Goal: Task Accomplishment & Management: Use online tool/utility

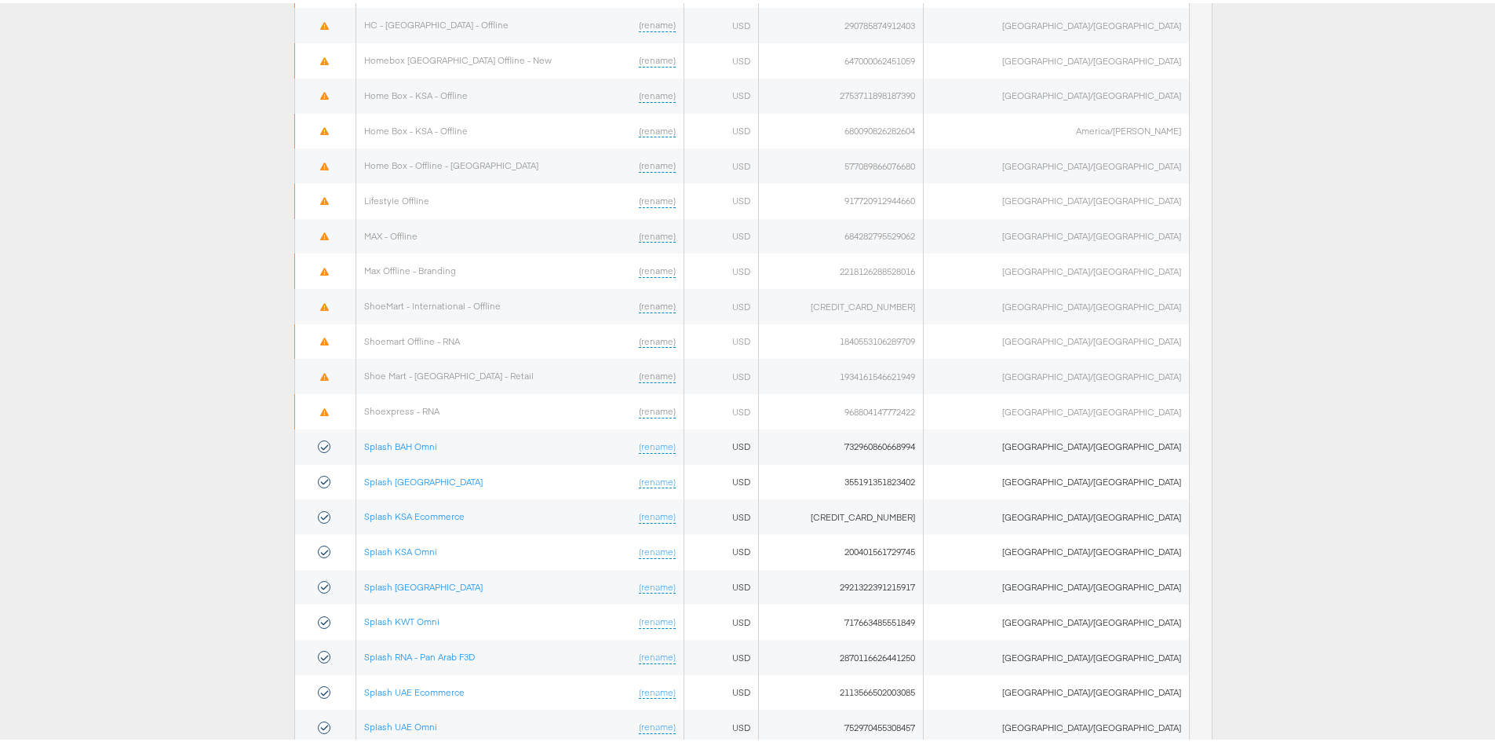
scroll to position [755, 0]
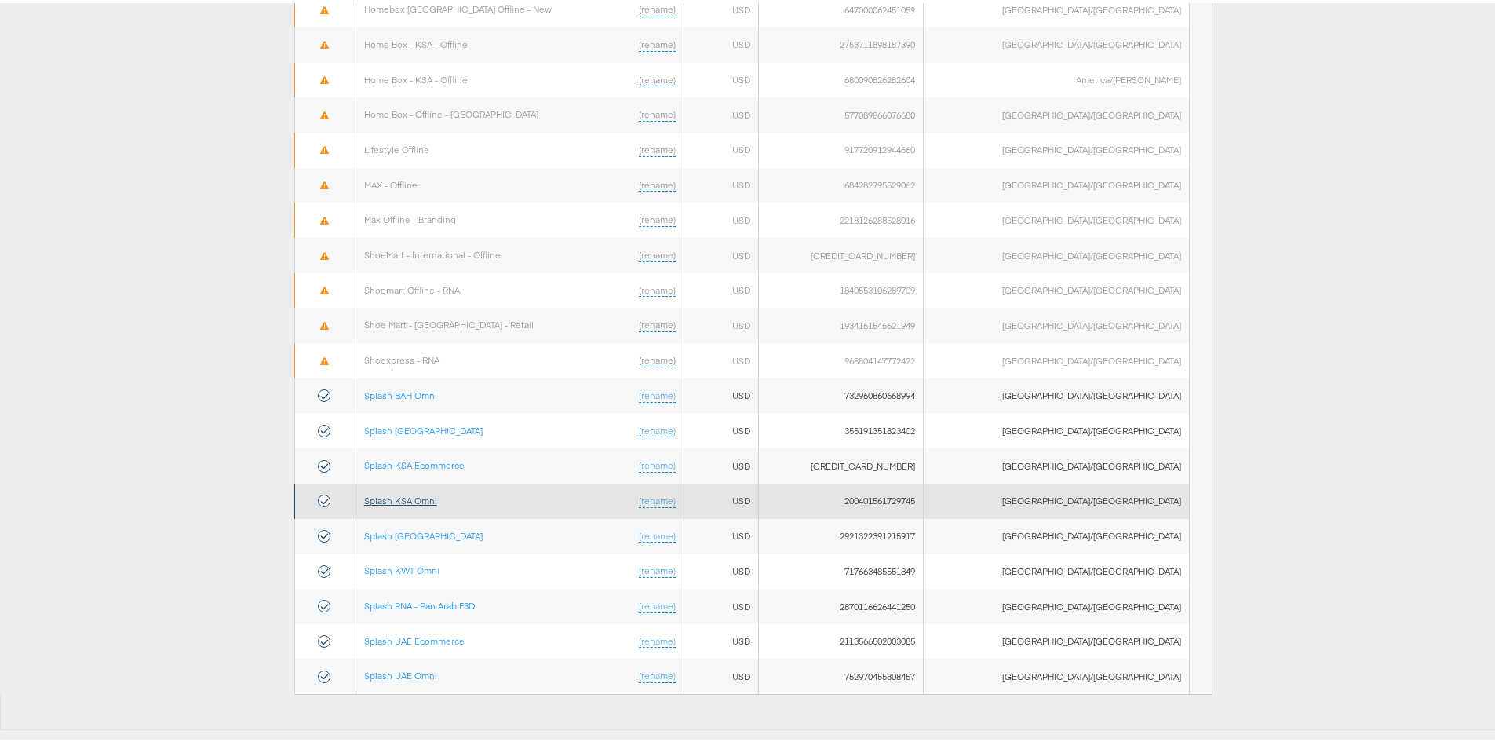
click at [427, 495] on link "Splash KSA Omni" at bounding box center [400, 497] width 73 height 12
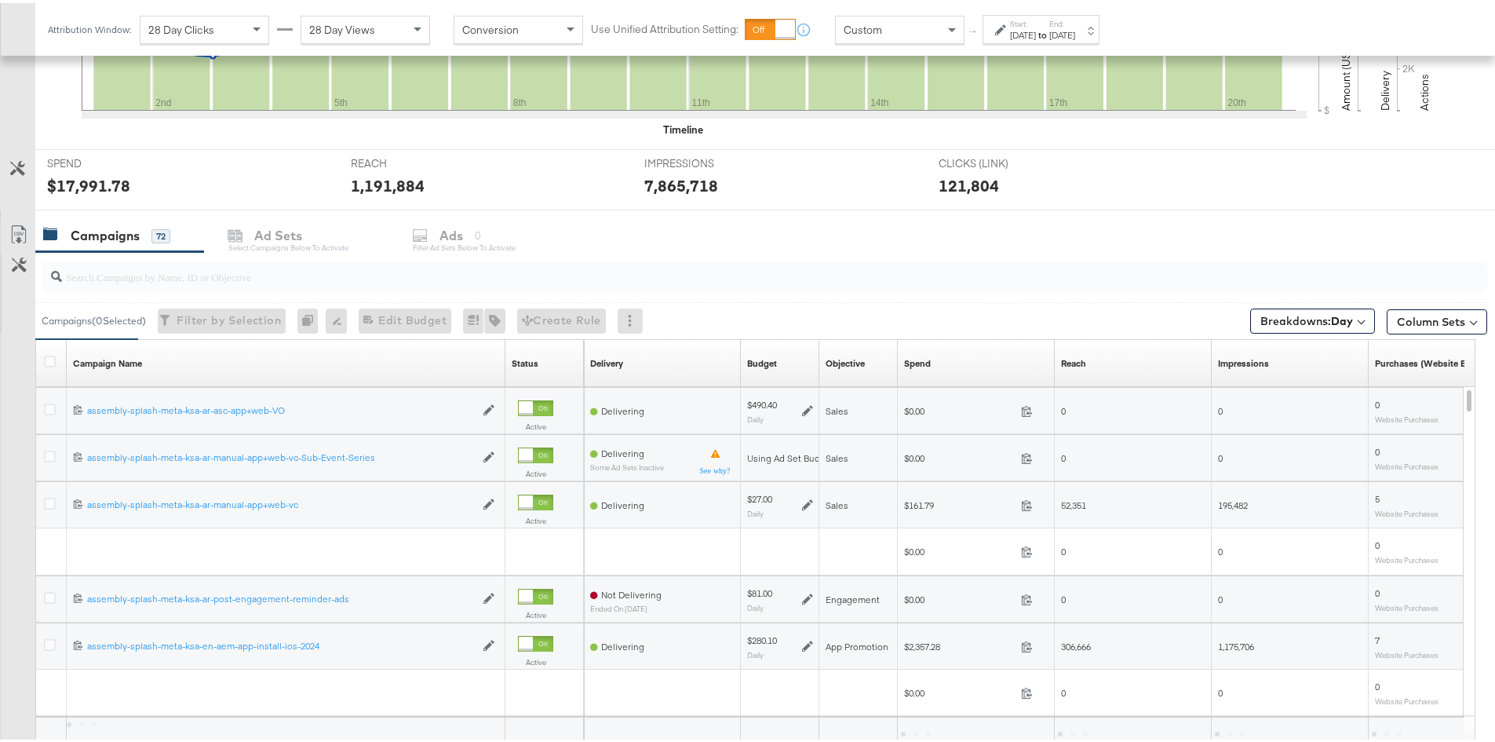
scroll to position [638, 0]
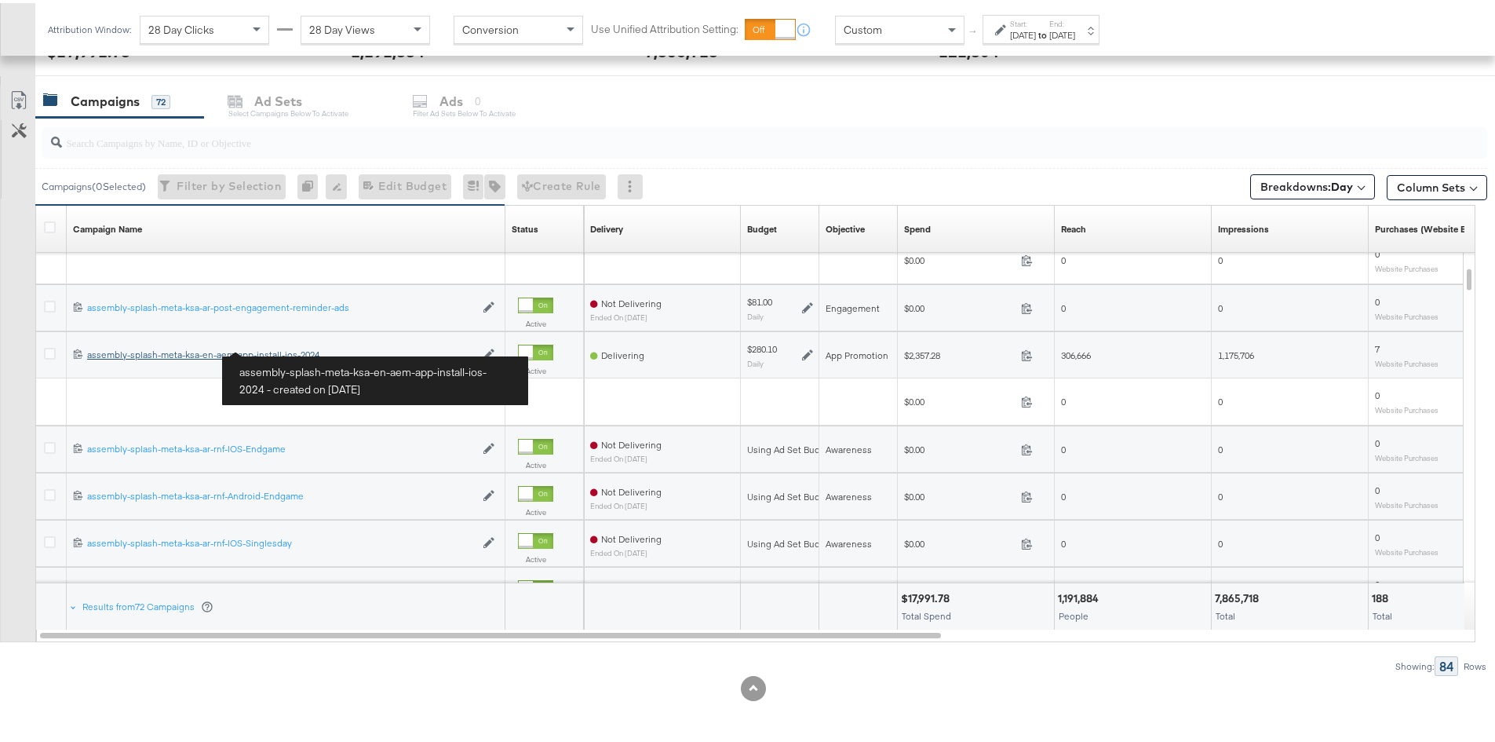
click at [199, 349] on div "assembly-splash-meta-ksa-en-aem-app-install-ios-2024 assembly-splash-meta-ksa-e…" at bounding box center [281, 351] width 388 height 13
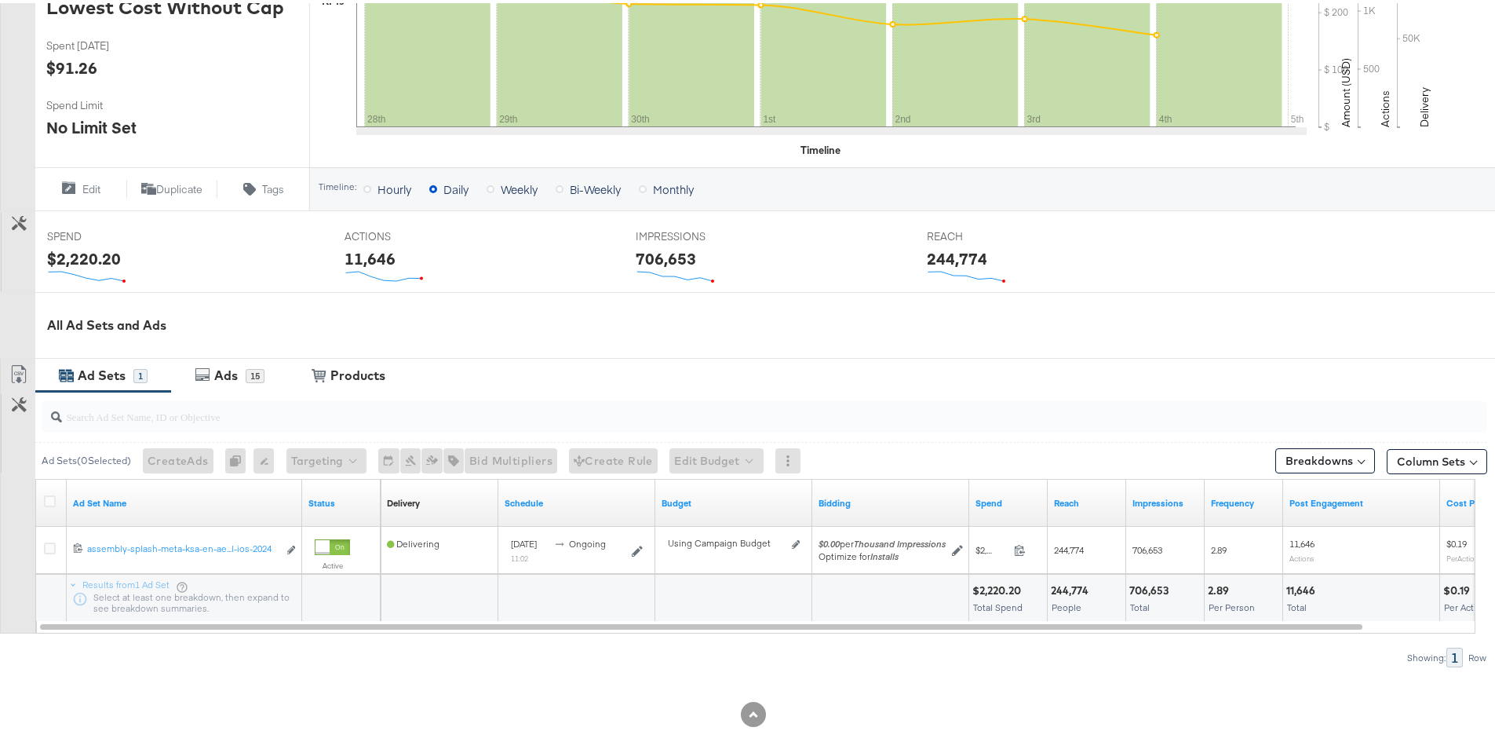
scroll to position [447, 0]
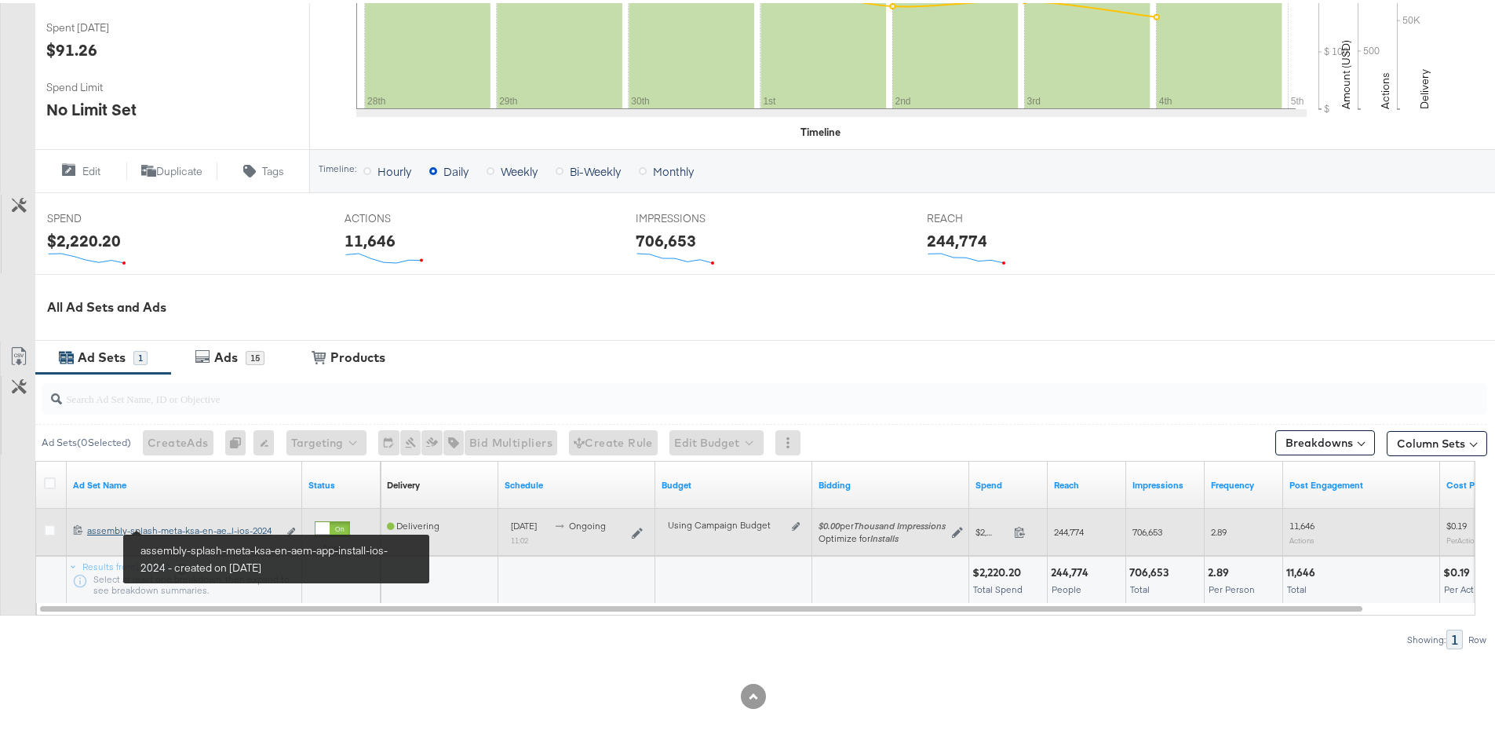
click at [187, 527] on div "assembly-splash-meta-ksa-en-aem-app-install-ios-2024 assembly-splash-meta-ksa-e…" at bounding box center [182, 527] width 191 height 13
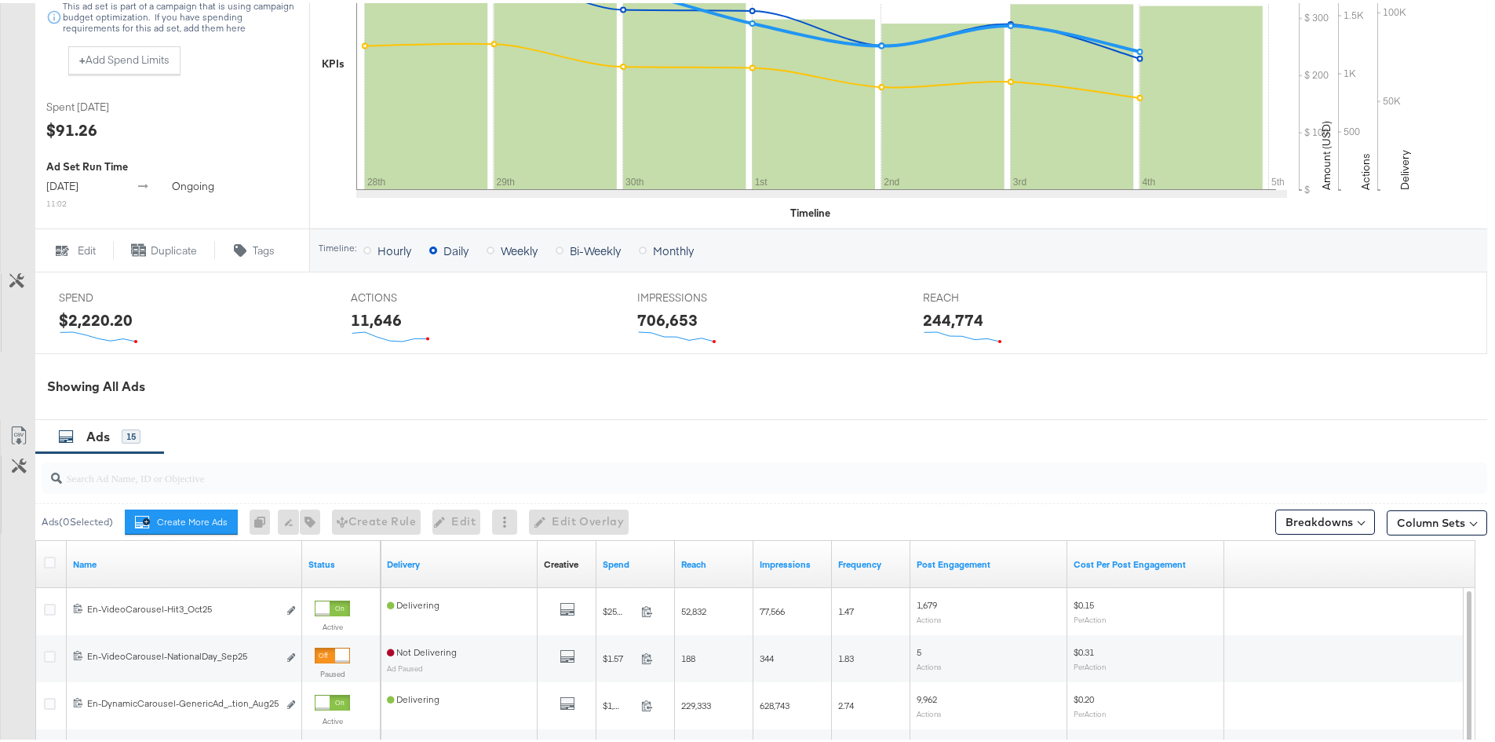
scroll to position [550, 0]
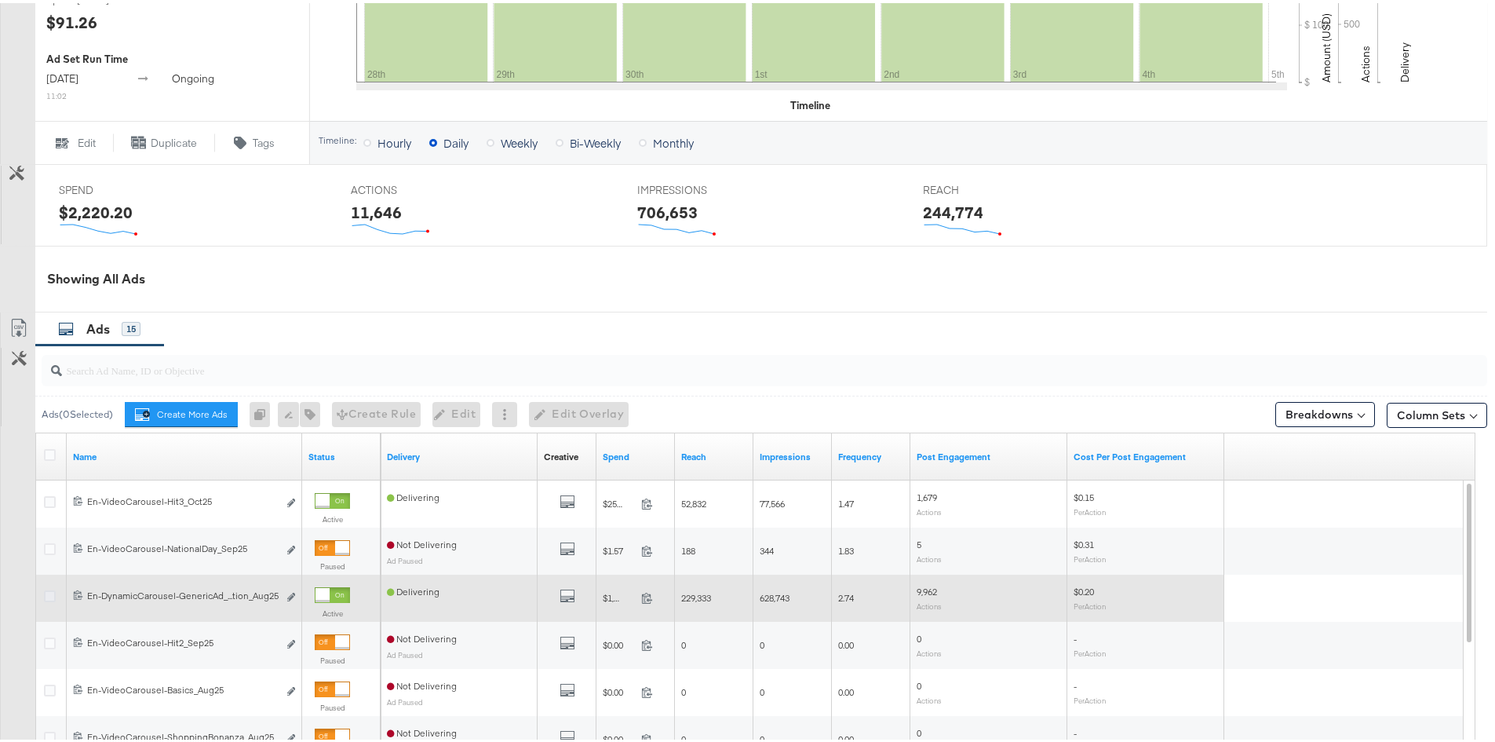
click at [53, 599] on icon at bounding box center [50, 593] width 12 height 12
click at [0, 0] on input "checkbox" at bounding box center [0, 0] width 0 height 0
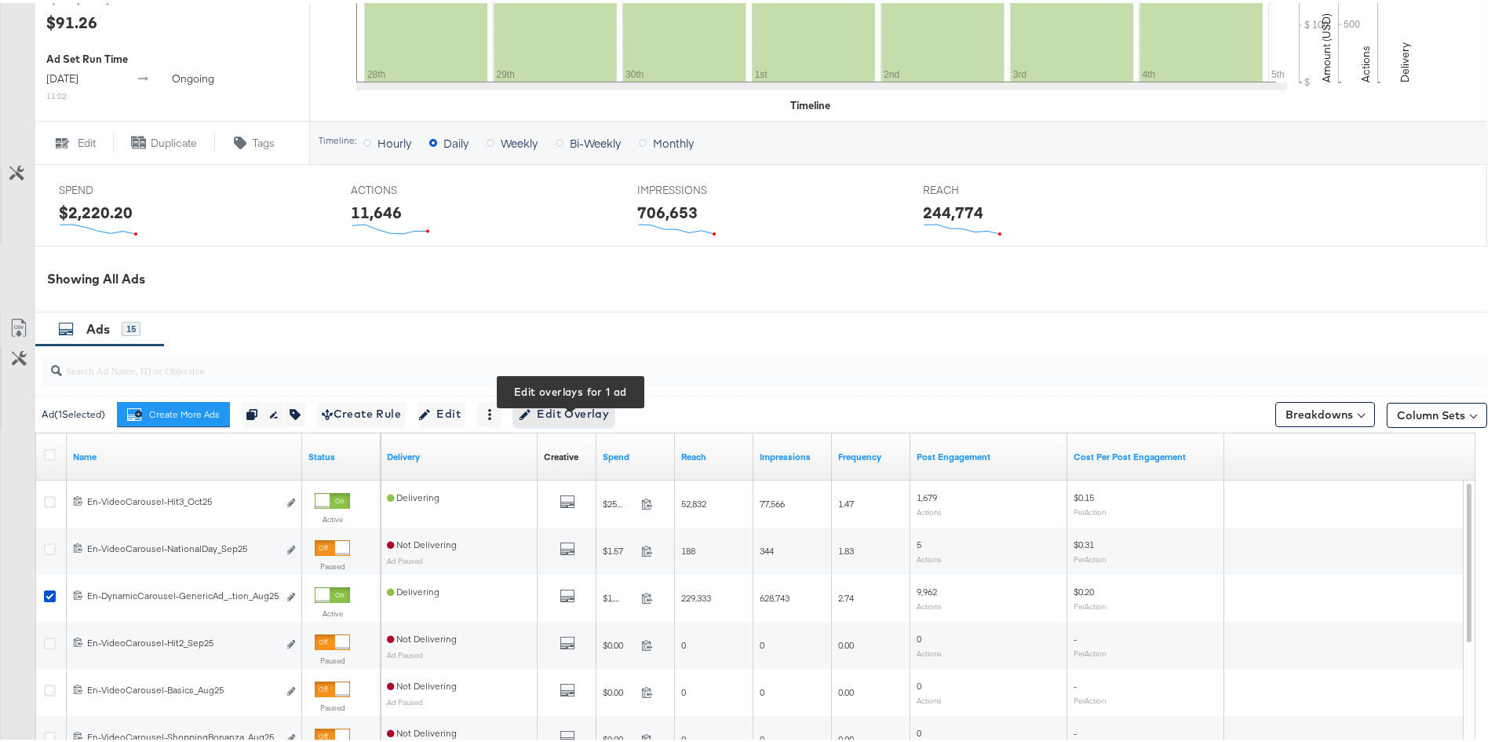
click at [584, 416] on span "Edit Overlay Edit overlays for 1 ad" at bounding box center [564, 411] width 90 height 20
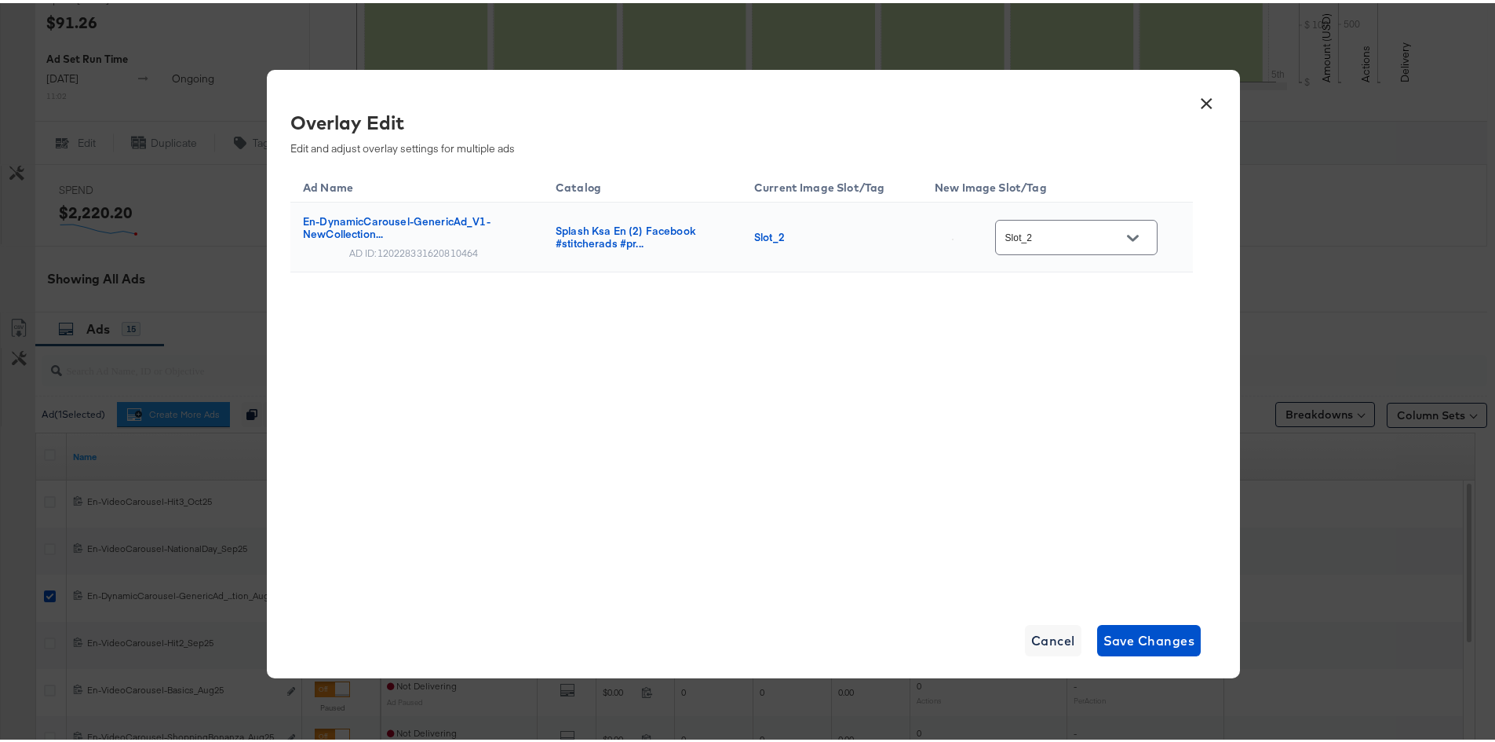
click at [1145, 239] on button "Open" at bounding box center [1133, 235] width 24 height 24
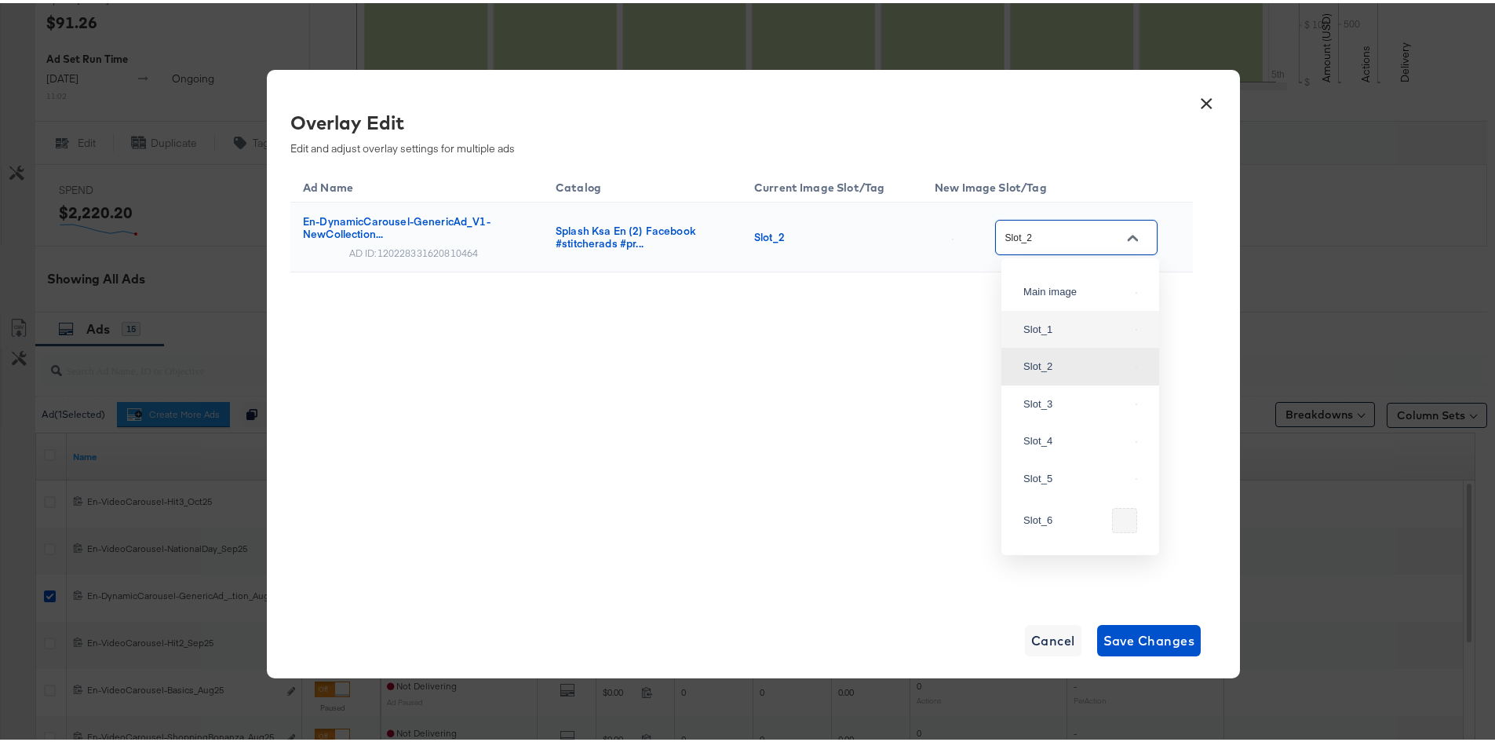
scroll to position [294, 0]
click at [1136, 361] on img at bounding box center [1137, 361] width 2 height 2
type input "Slot_4"
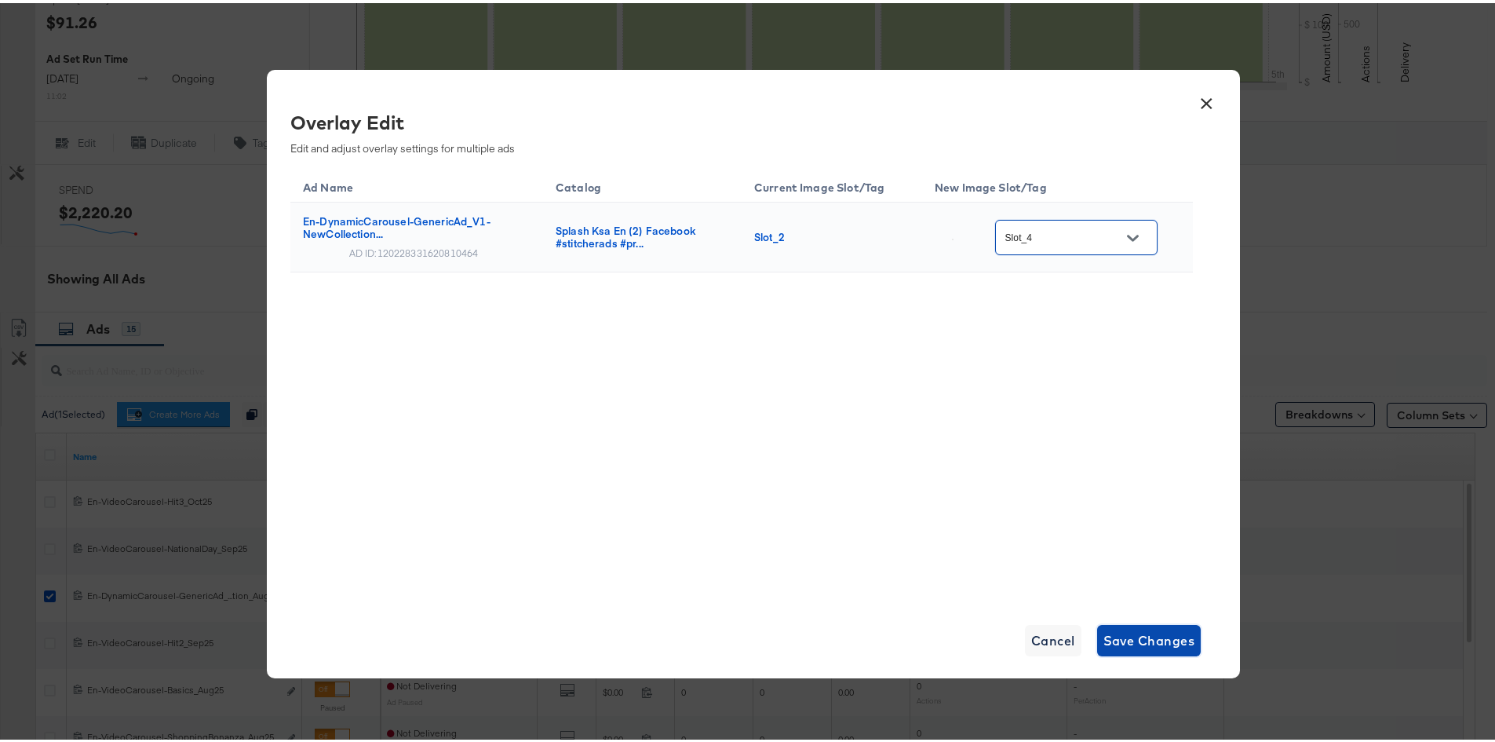
click at [1137, 631] on span "Save Changes" at bounding box center [1150, 637] width 92 height 22
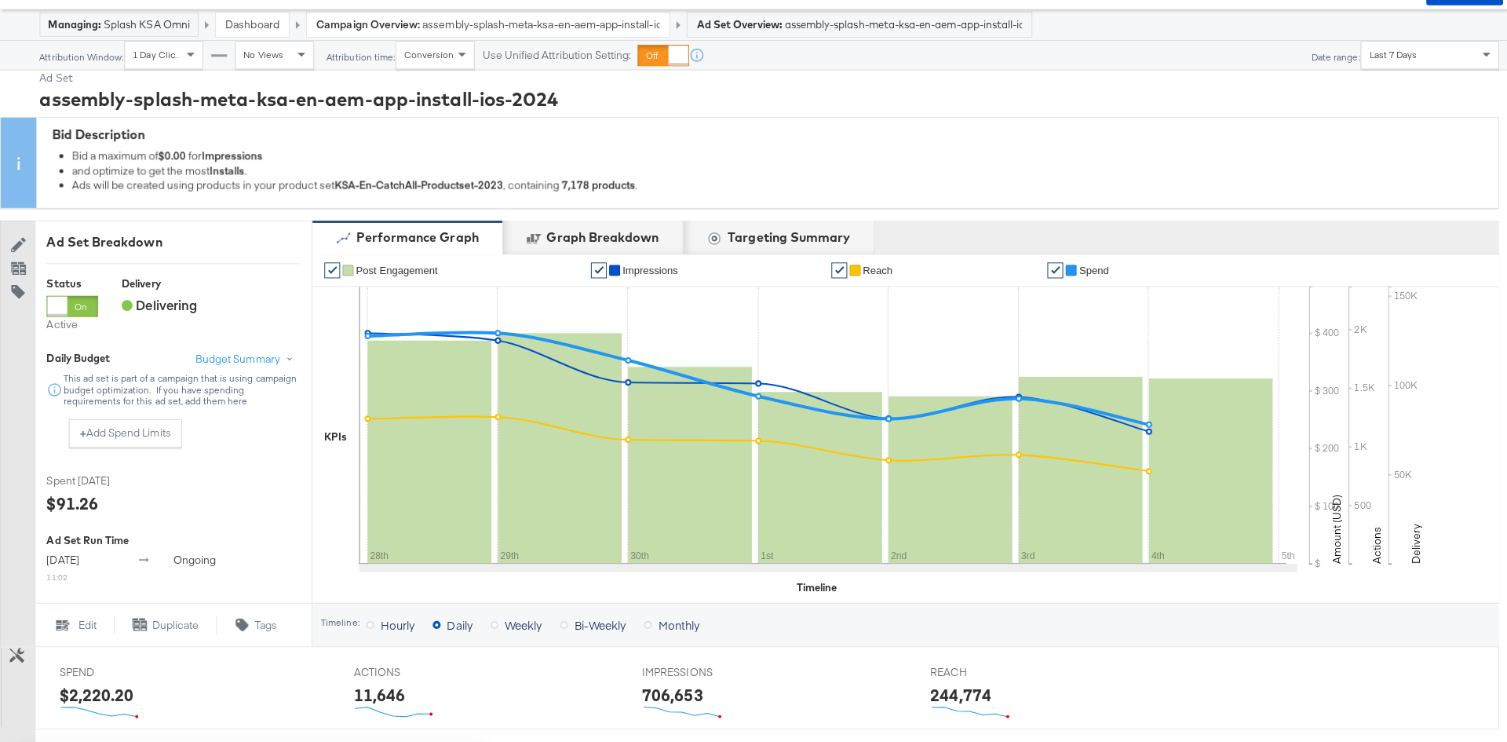
scroll to position [0, 0]
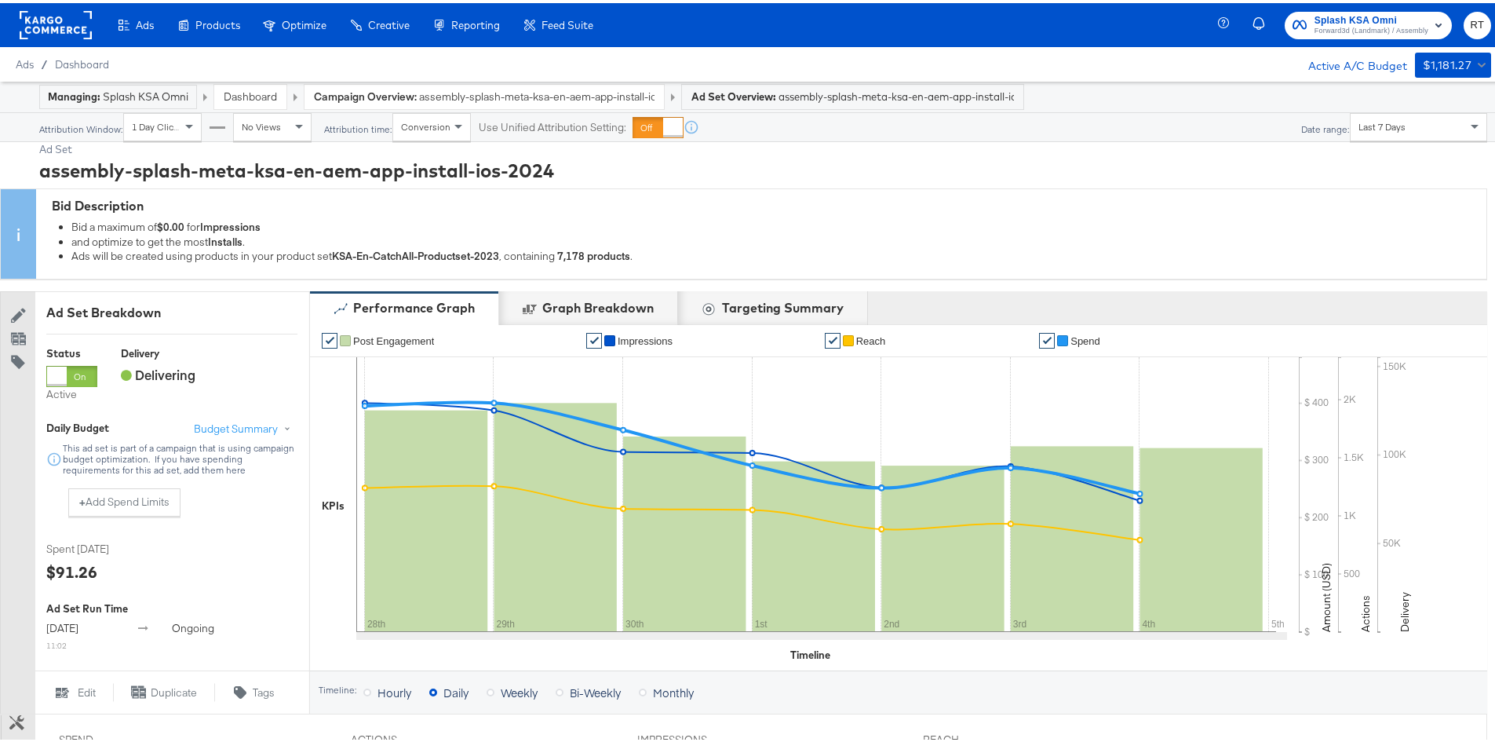
click at [237, 86] on link "Dashboard" at bounding box center [250, 93] width 53 height 14
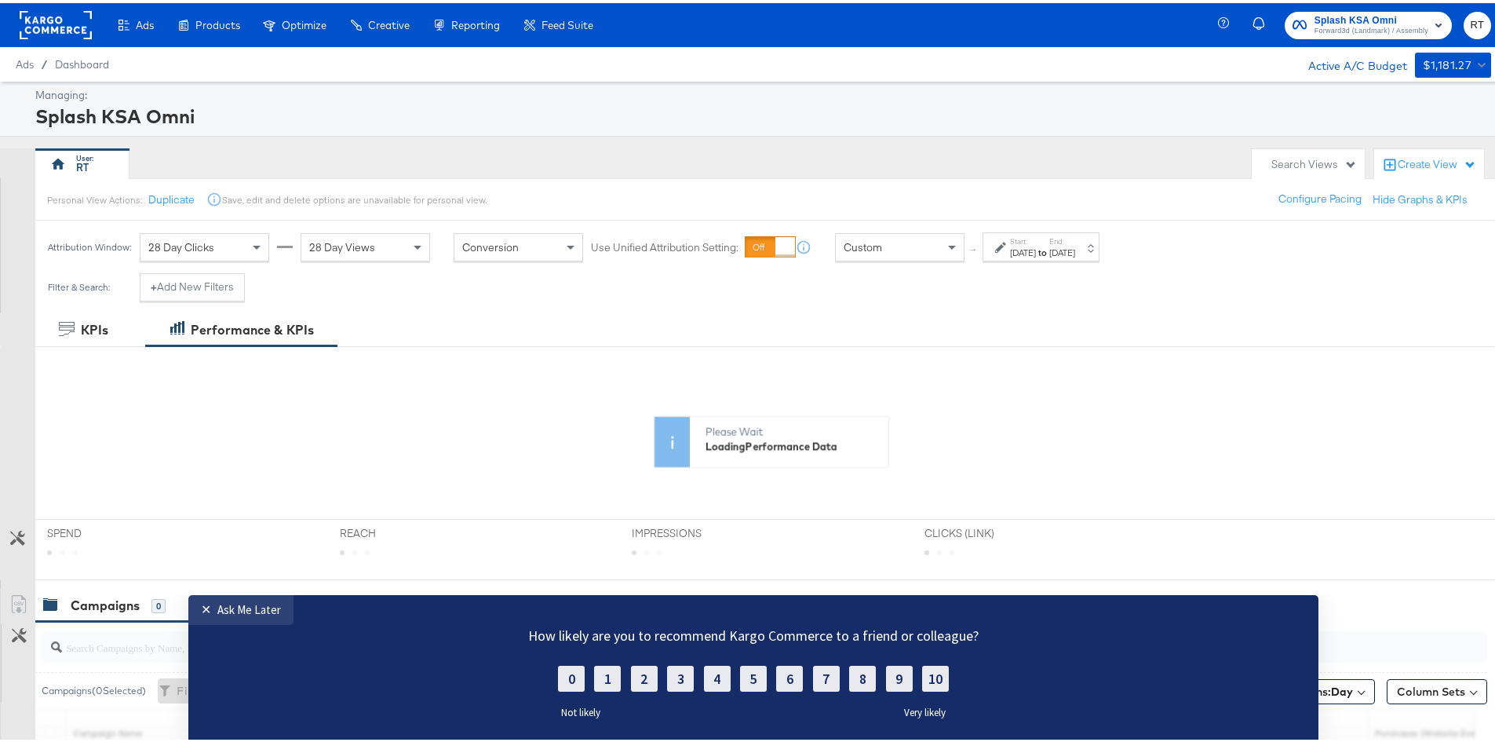
click at [60, 23] on rect at bounding box center [56, 22] width 72 height 28
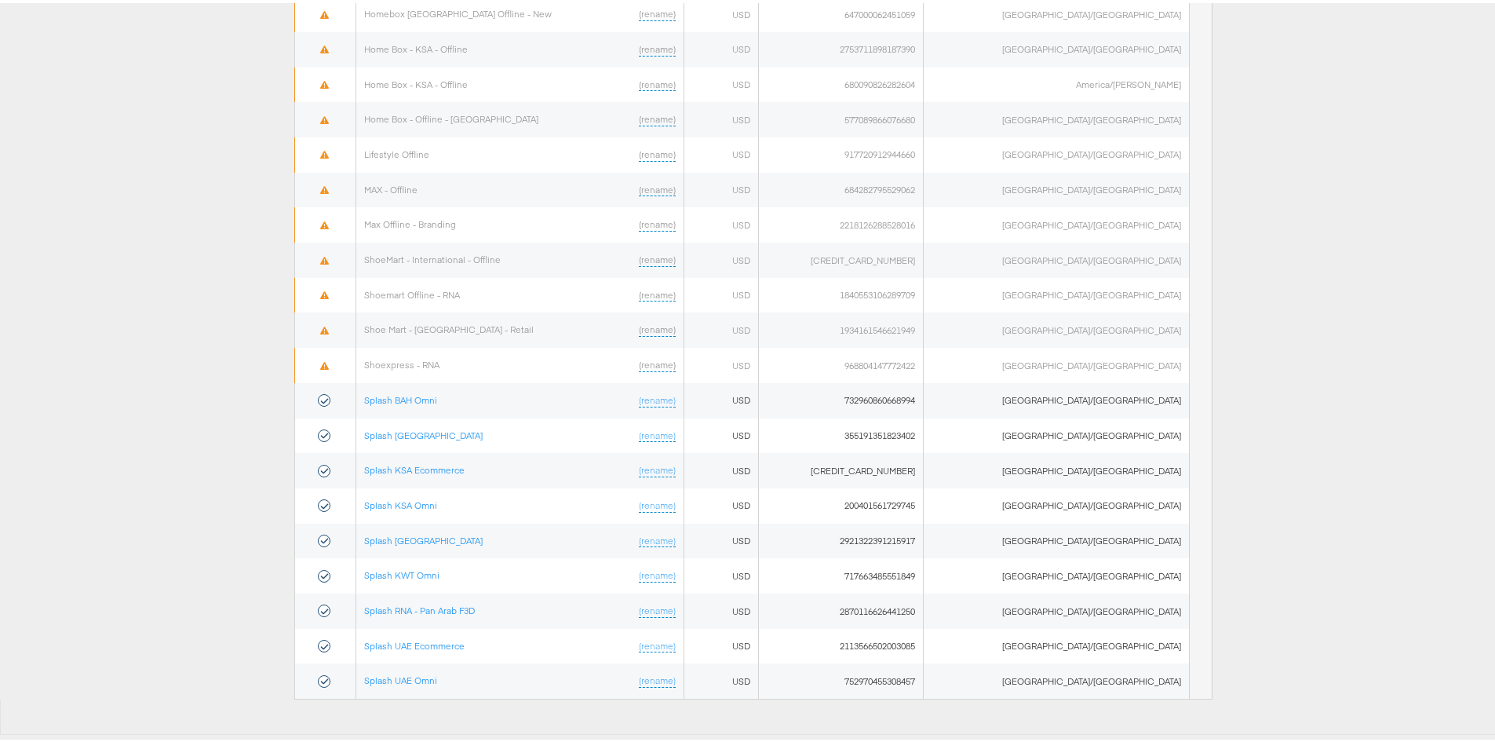
scroll to position [755, 0]
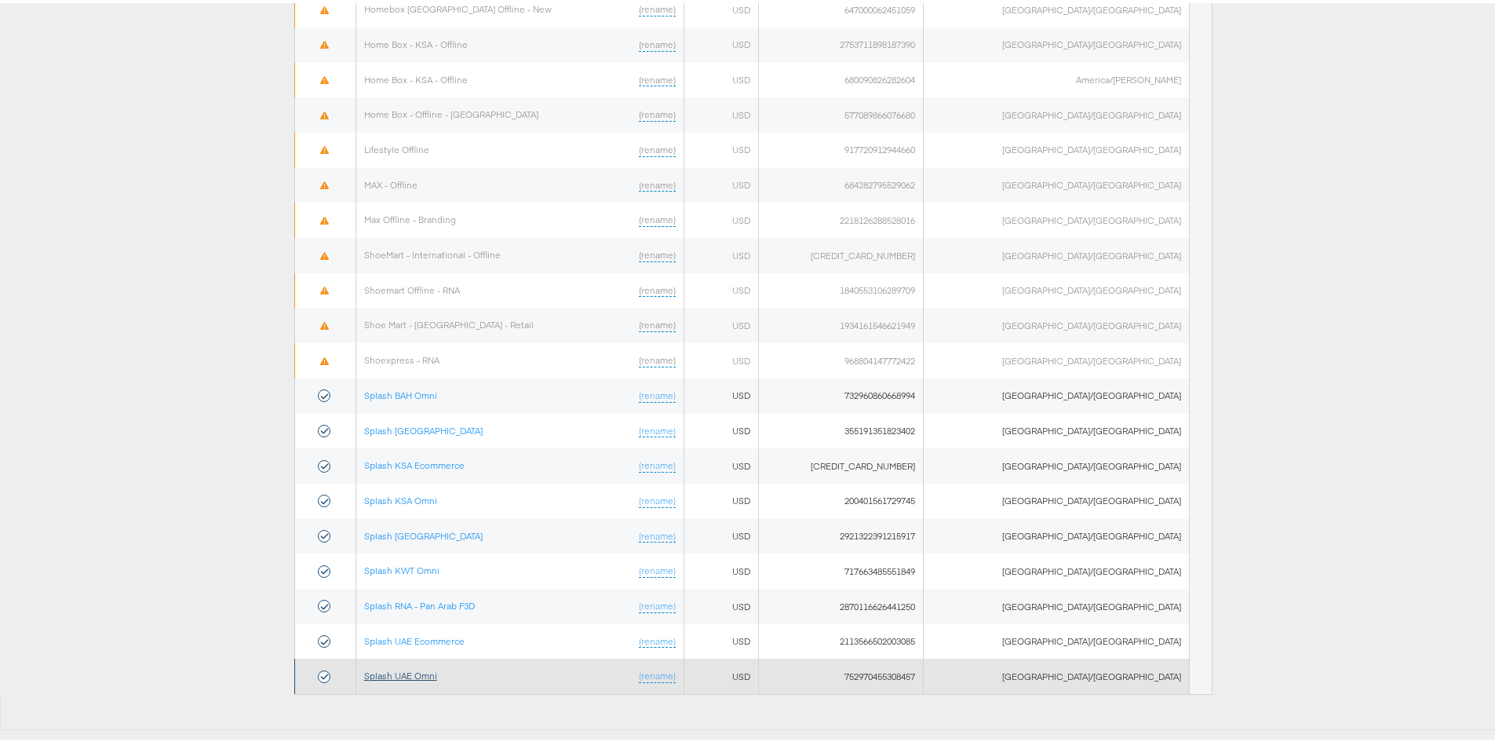
click at [410, 674] on link "Splash UAE Omni" at bounding box center [400, 672] width 73 height 12
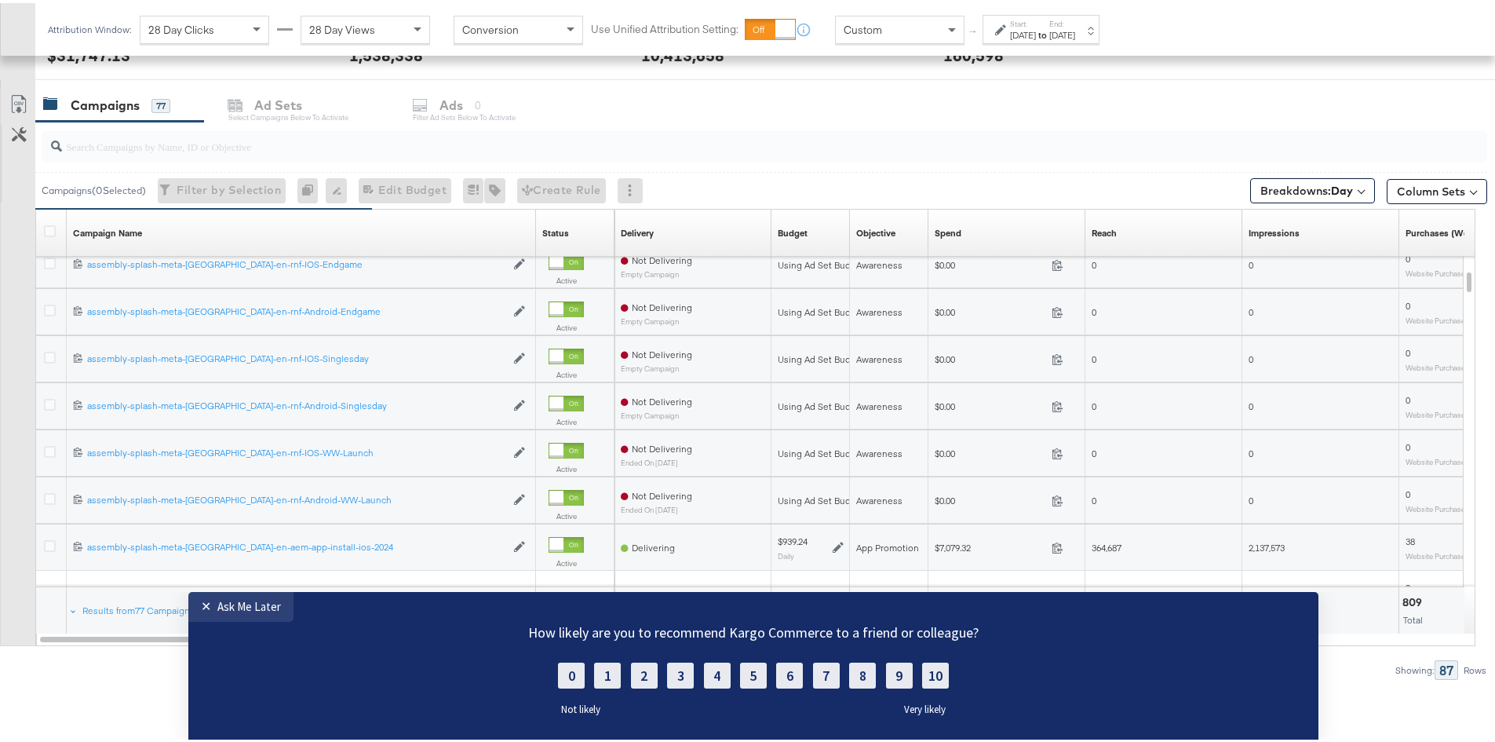
scroll to position [638, 0]
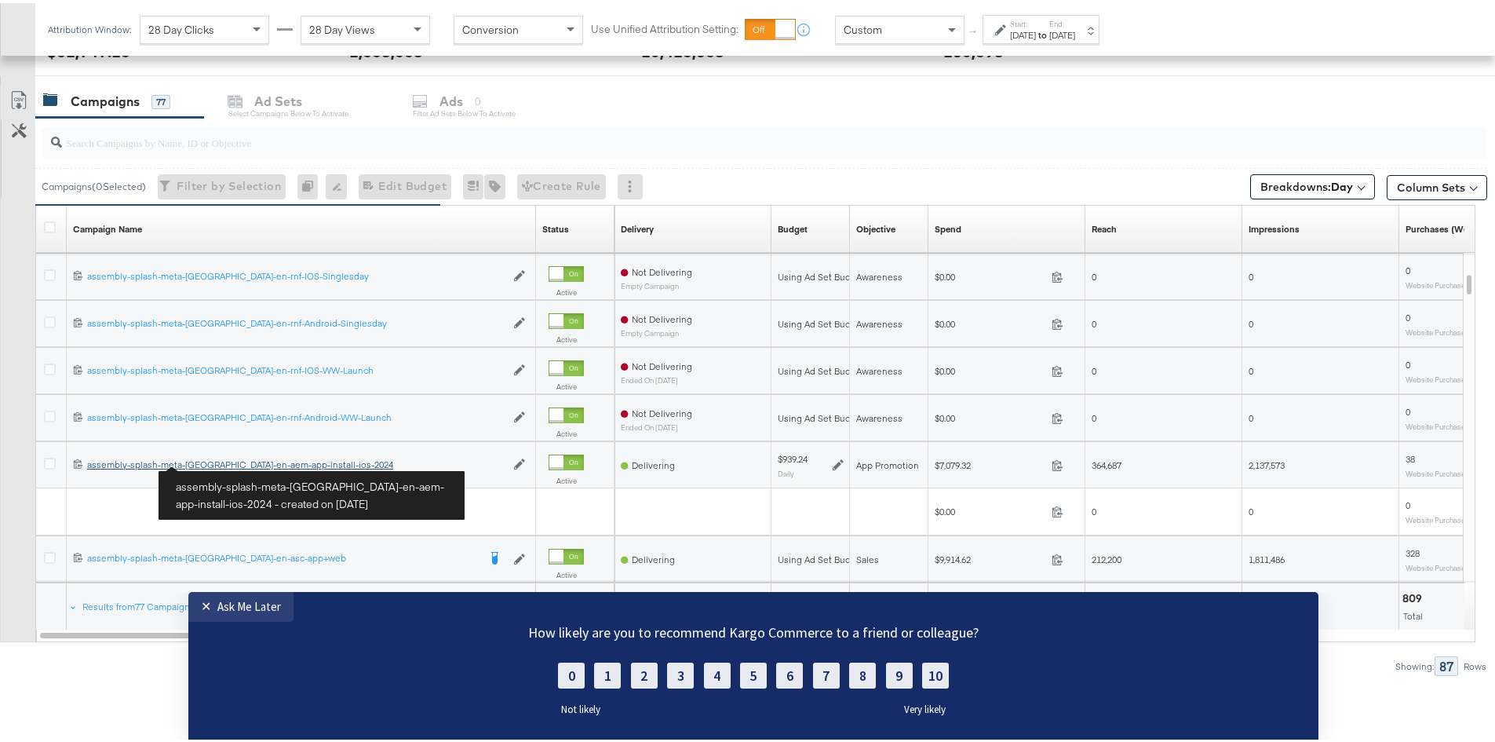
click at [217, 461] on div "assembly-splash-meta-uae-en-aem-app-install-ios-2024 assembly-splash-meta-uae-e…" at bounding box center [296, 461] width 418 height 13
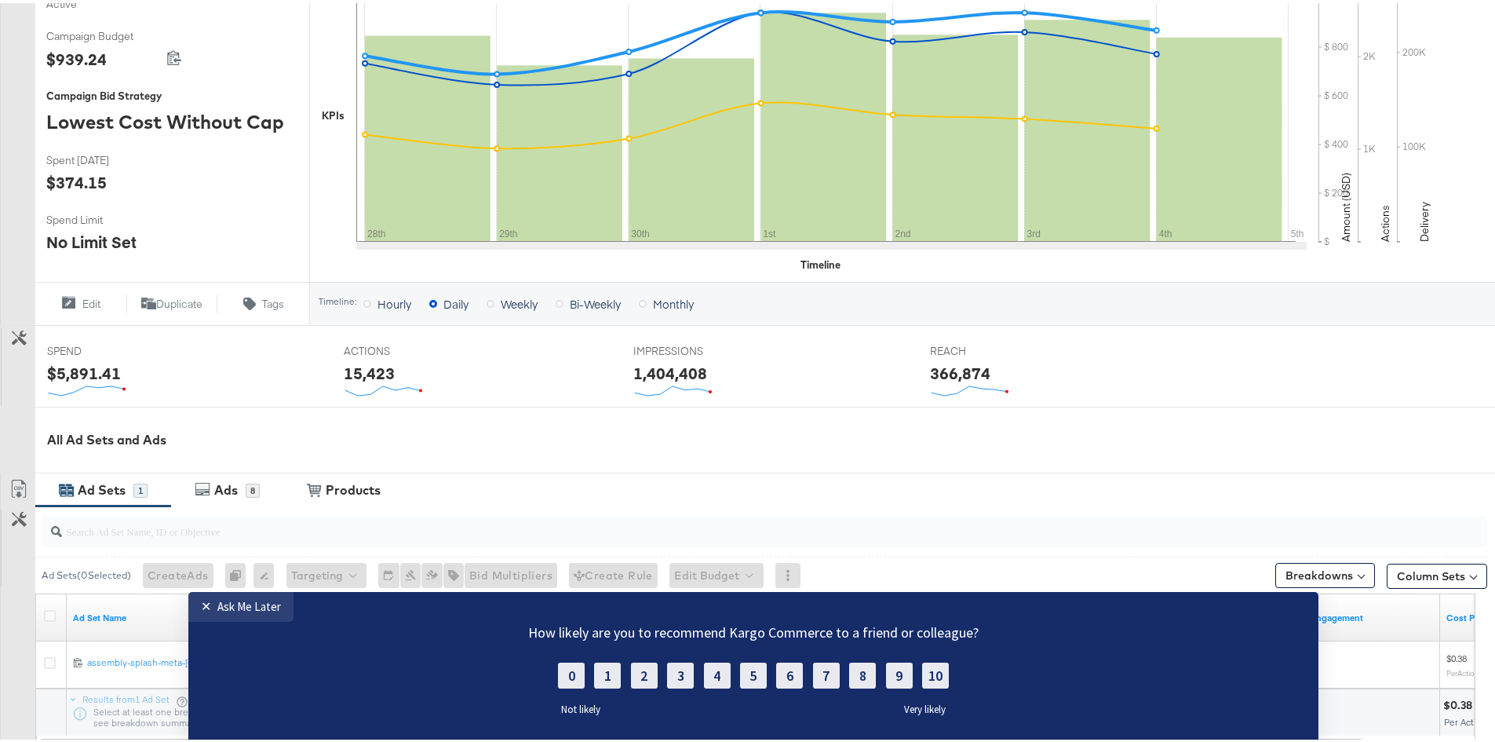
scroll to position [447, 0]
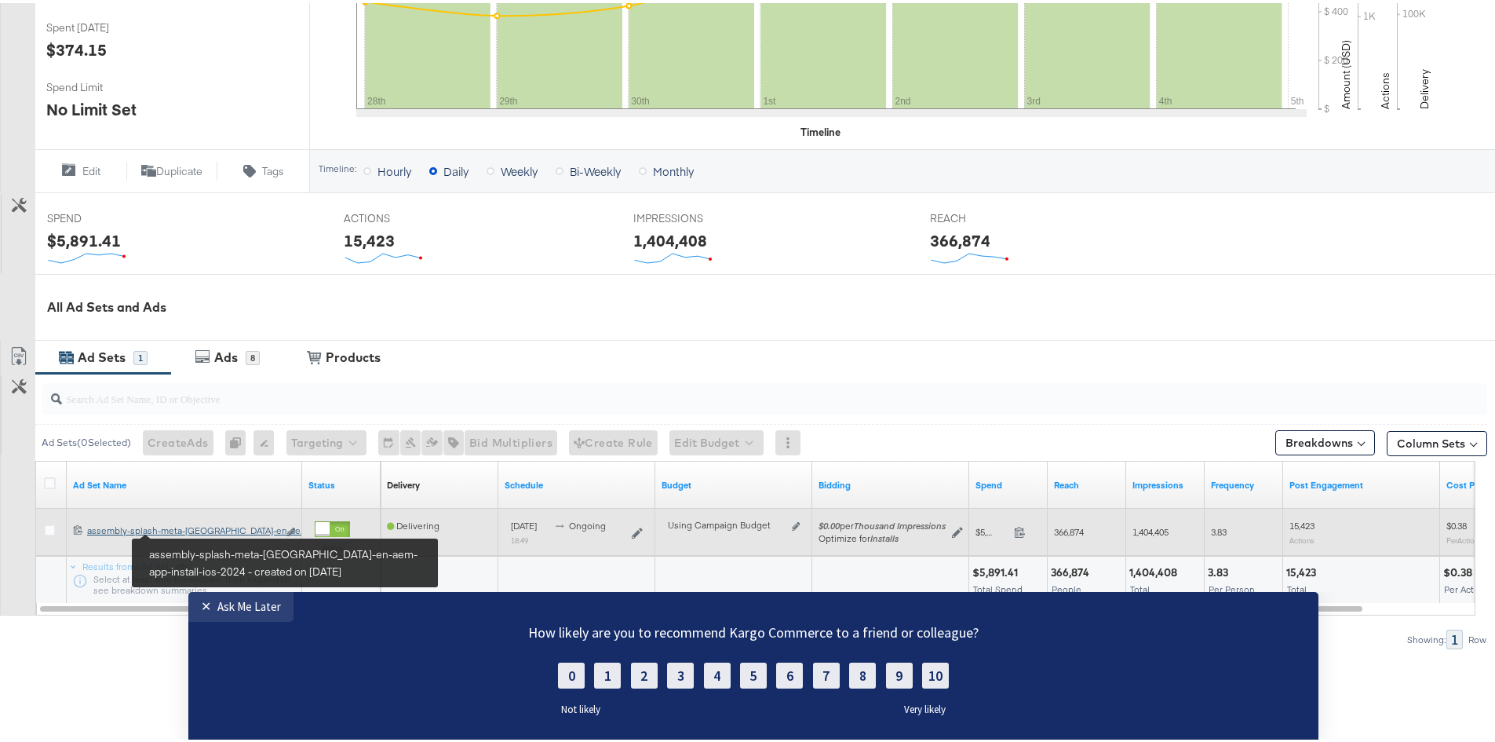
click at [191, 528] on div "assembly-splash-meta-uae-en-aem-app-install-ios-2024 assembly-splash-meta-uae-e…" at bounding box center [182, 527] width 191 height 13
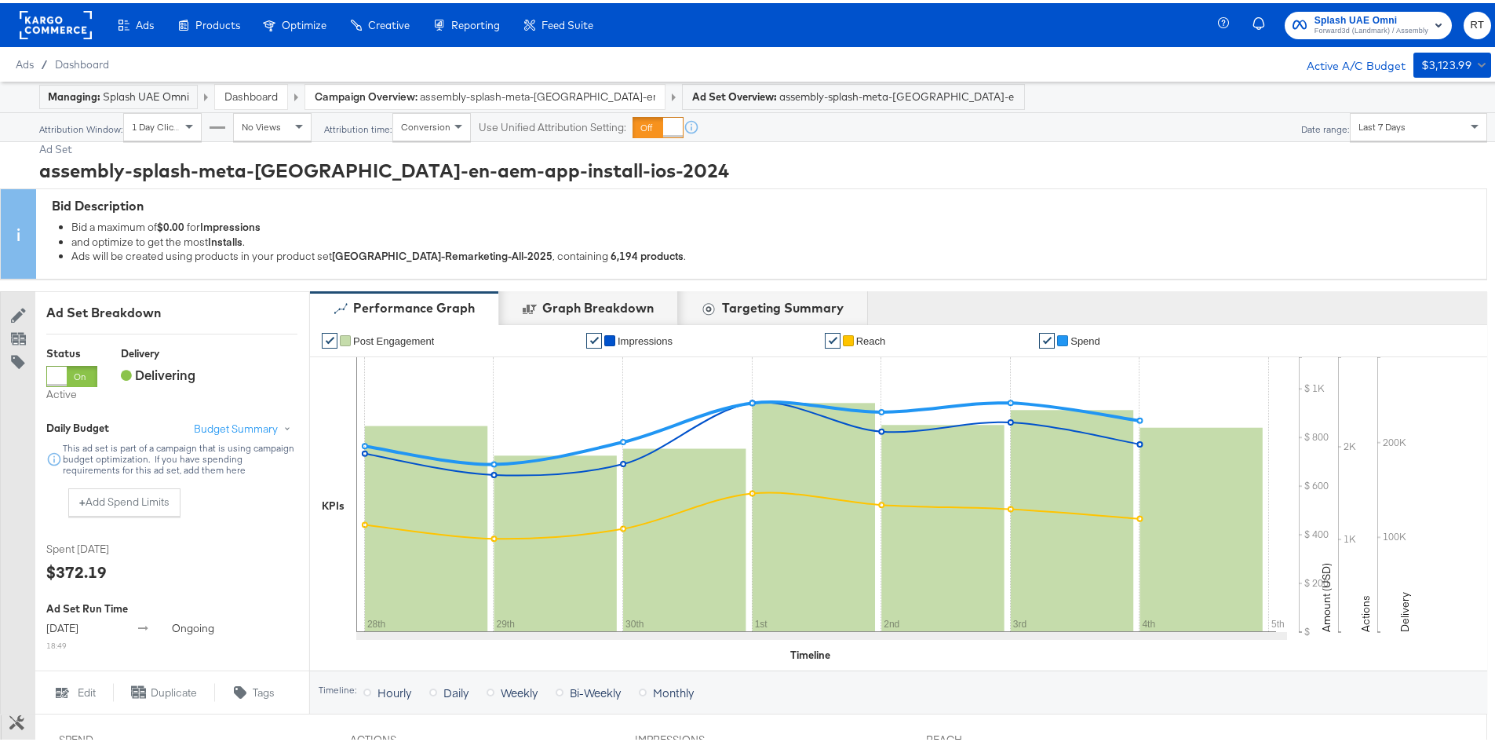
drag, startPoint x: 251, startPoint y: 609, endPoint x: 220, endPoint y: 1163, distance: 555.1
click at [251, 609] on div "Ask Me Later" at bounding box center [249, 605] width 64 height 15
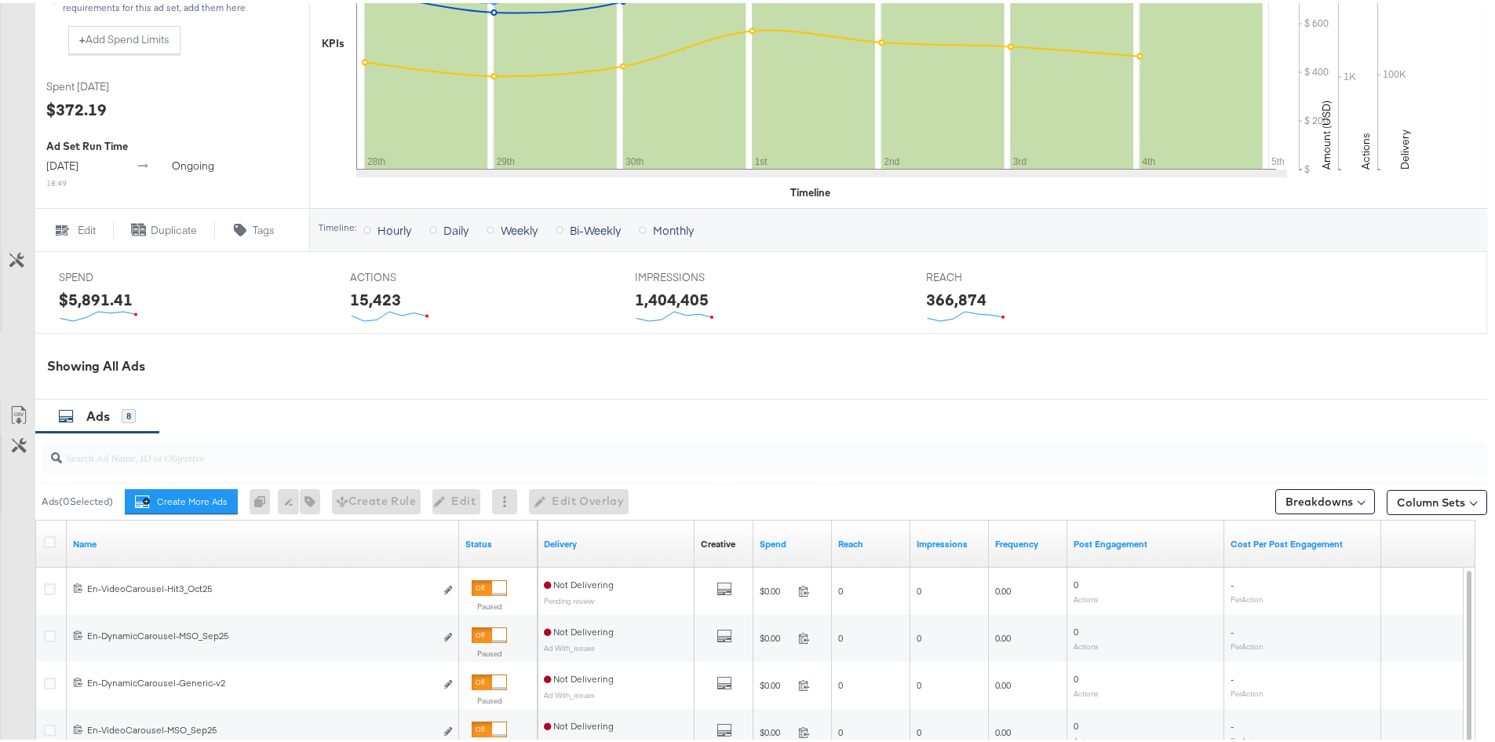
scroll to position [707, 0]
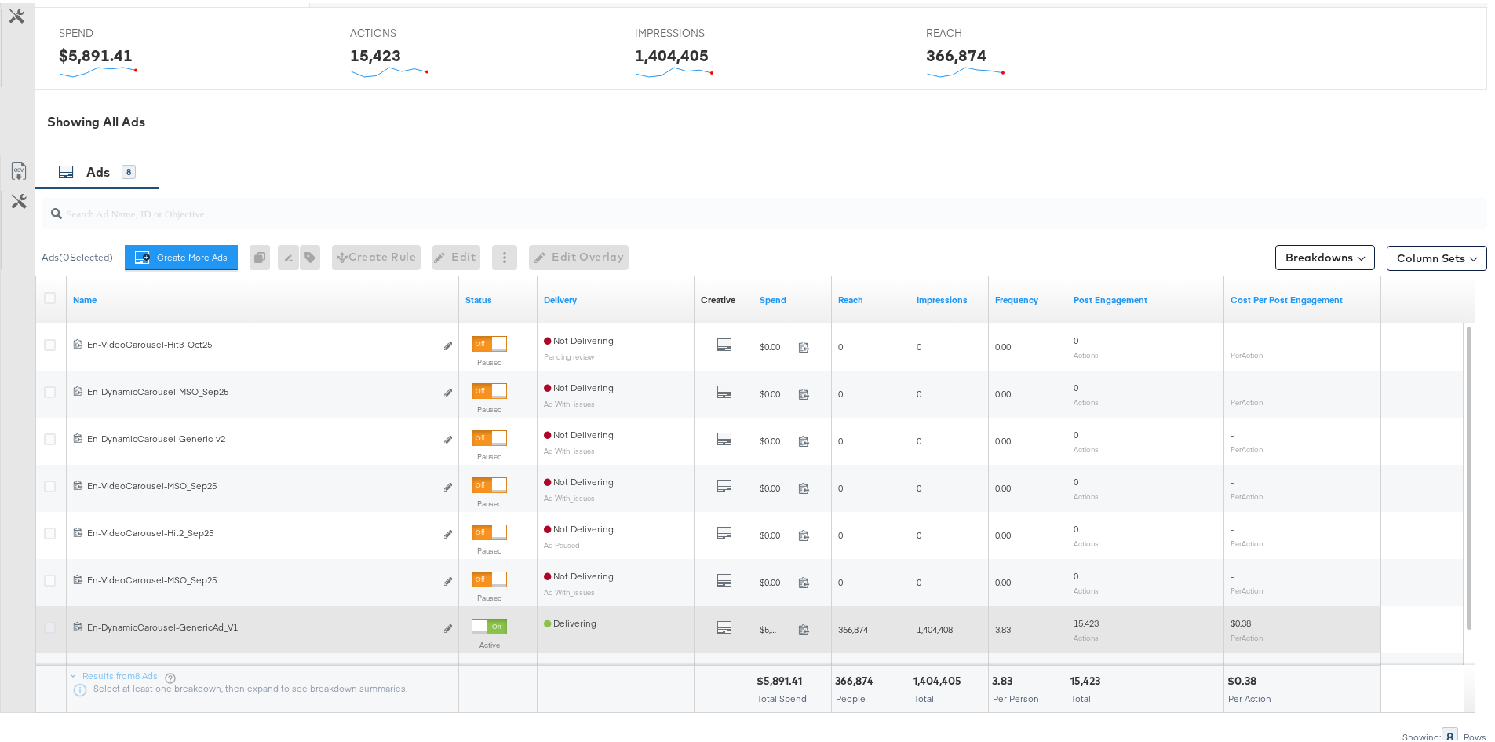
click at [49, 626] on icon at bounding box center [50, 625] width 12 height 12
click at [0, 0] on input "checkbox" at bounding box center [0, 0] width 0 height 0
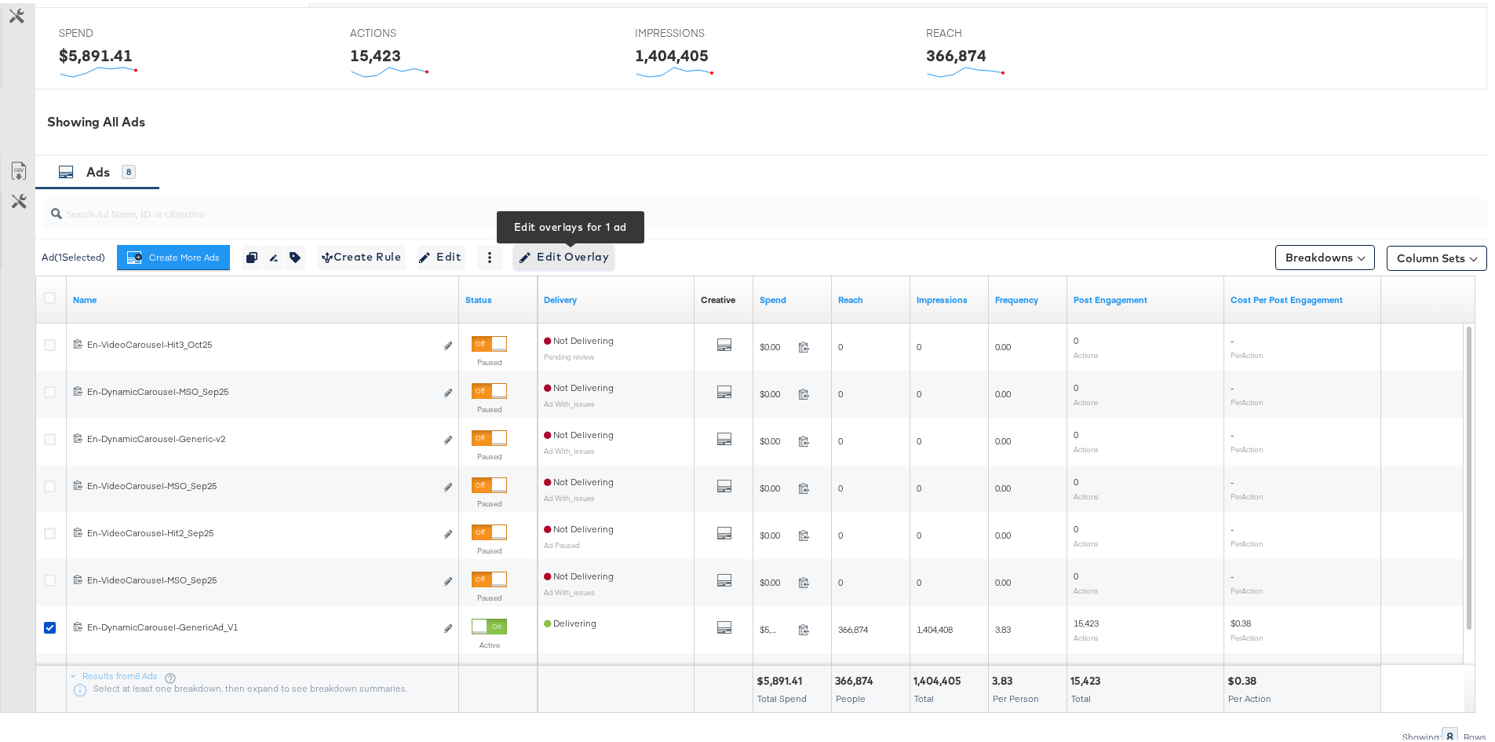
click at [590, 257] on span "Edit Overlay Edit overlays for 1 ad" at bounding box center [564, 254] width 90 height 20
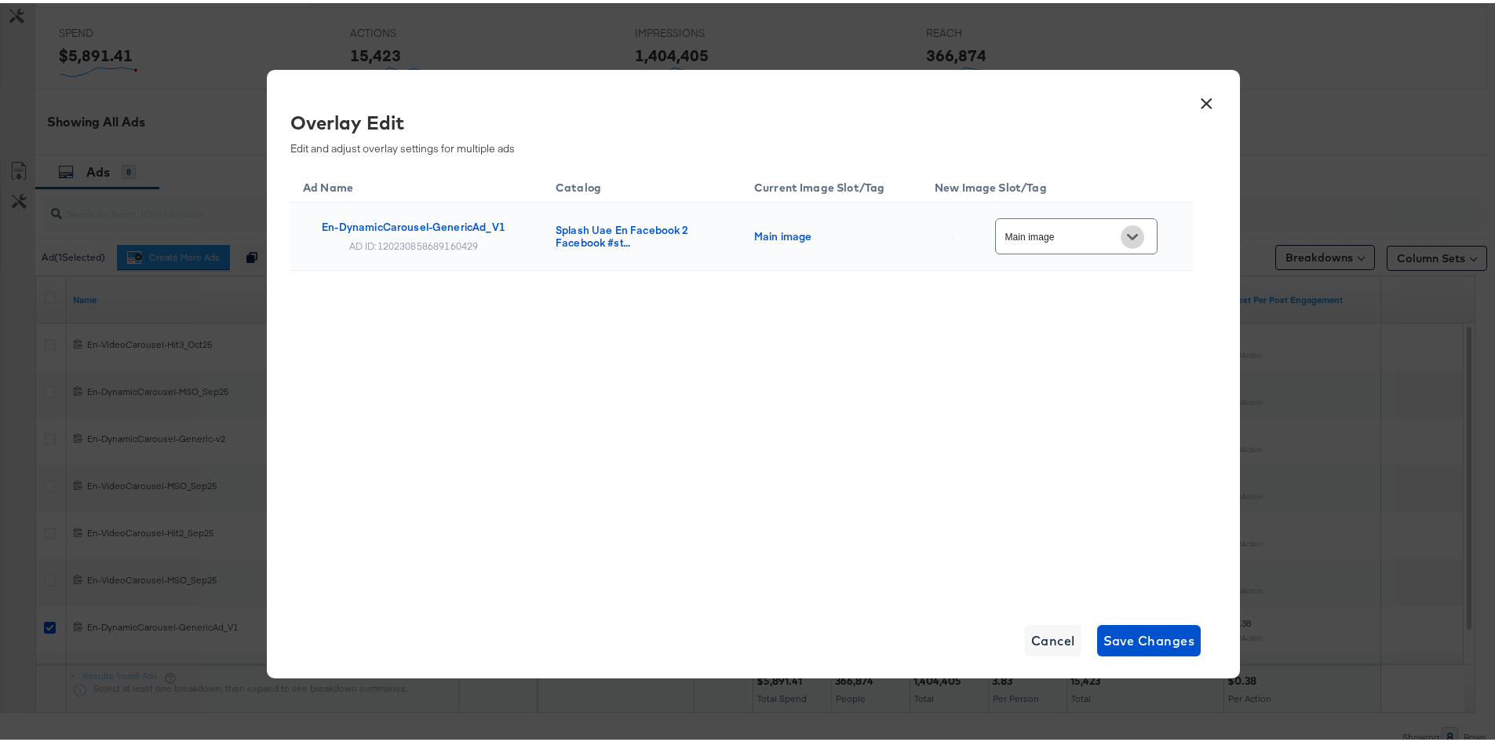
click at [1135, 235] on icon "Open" at bounding box center [1132, 234] width 11 height 6
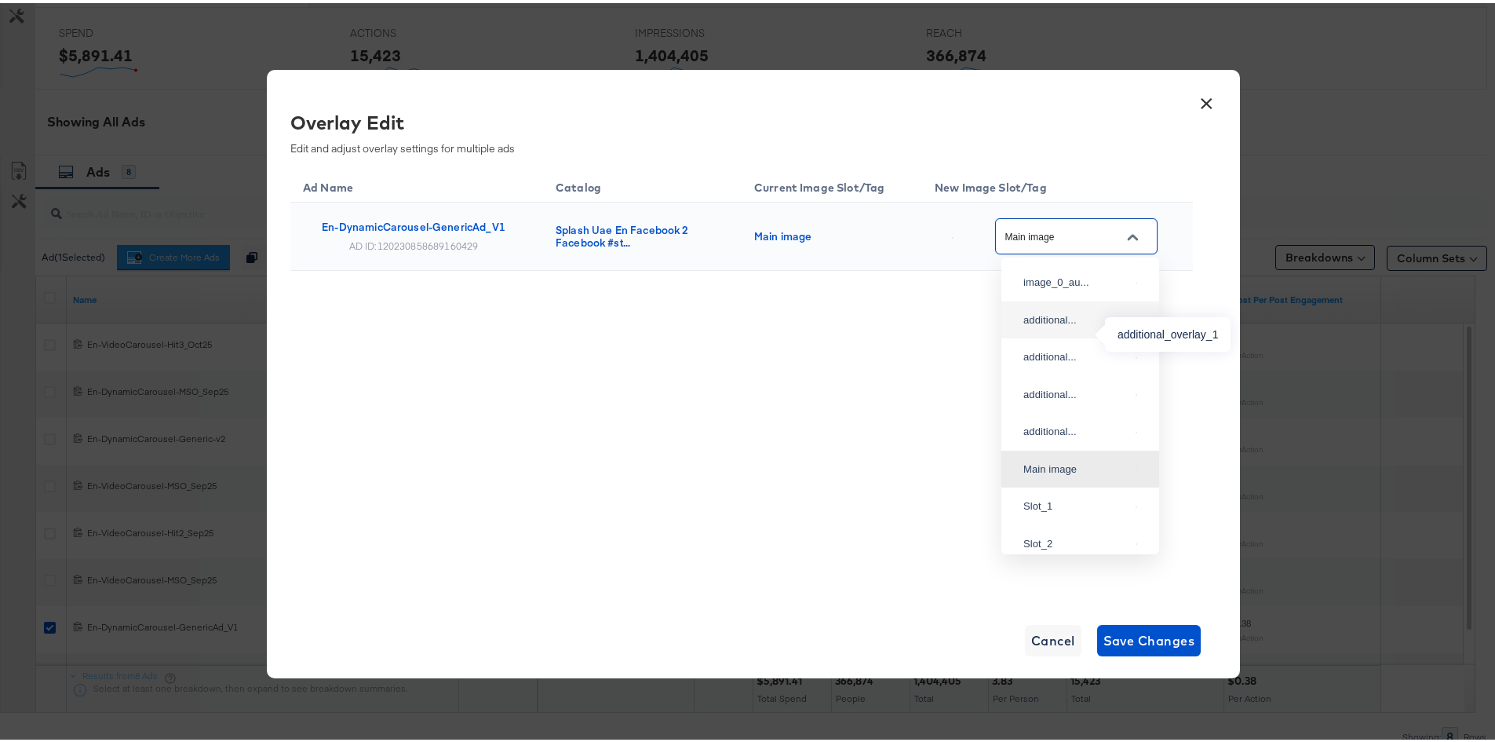
click at [1043, 325] on div "additional..." at bounding box center [1077, 317] width 106 height 16
type input "additional_overlay_1"
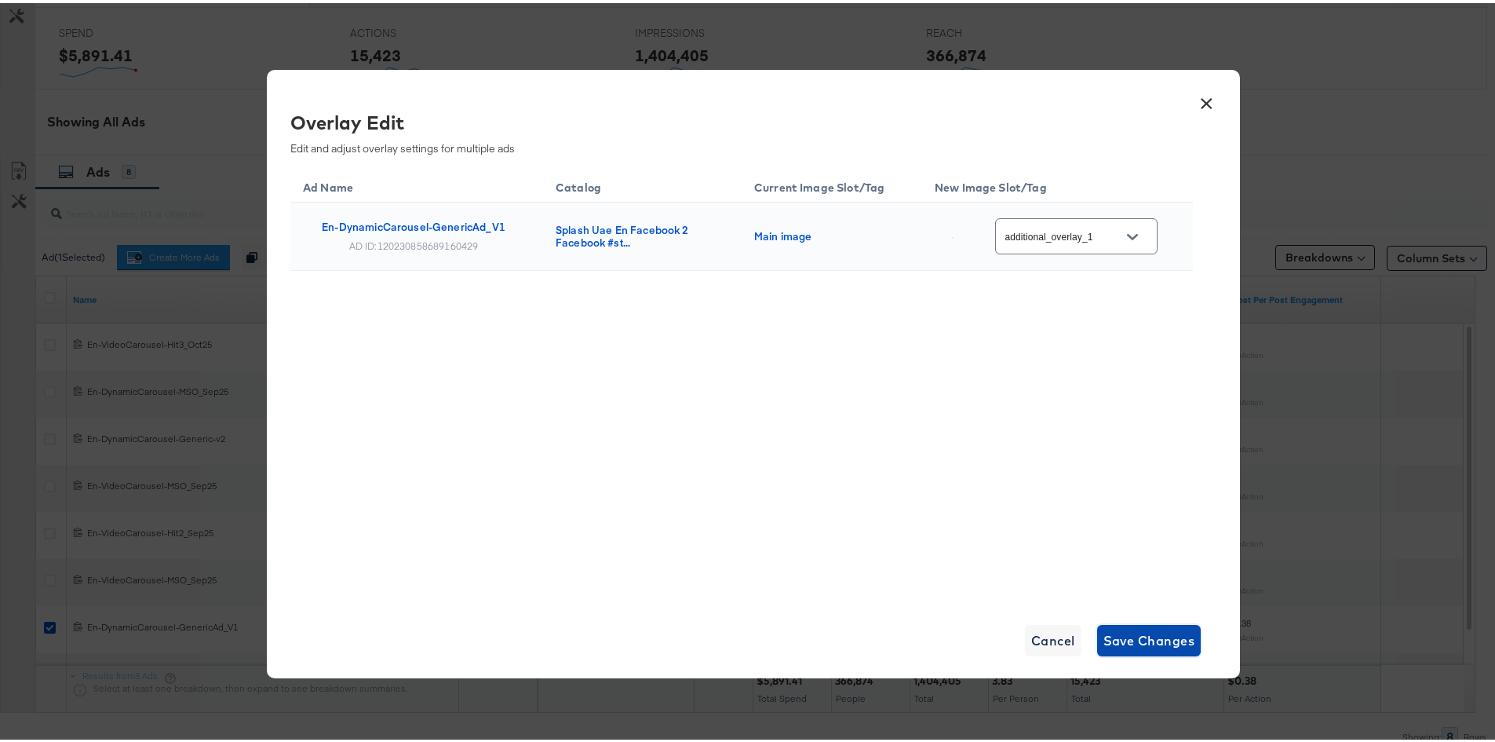
click at [1130, 640] on span "Save Changes" at bounding box center [1150, 637] width 92 height 22
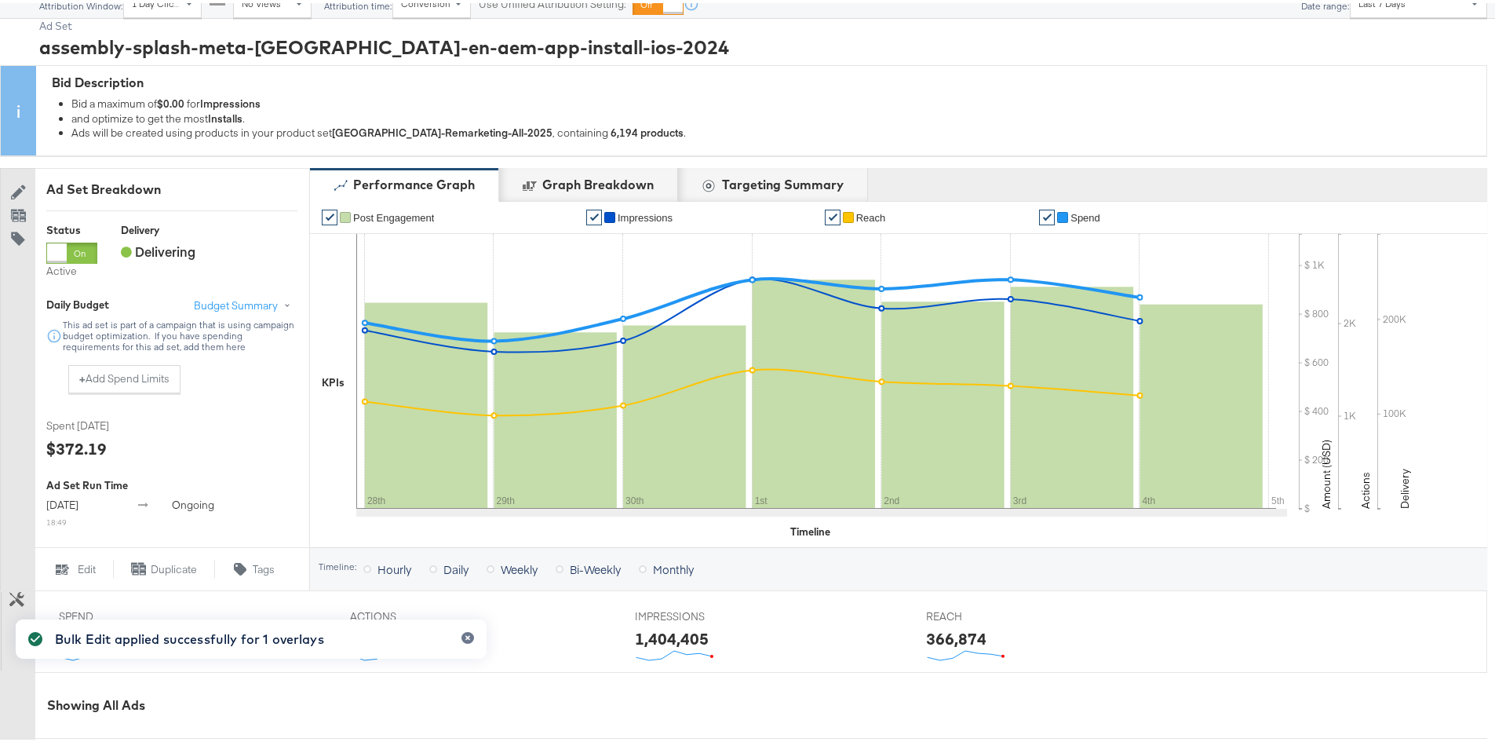
scroll to position [0, 0]
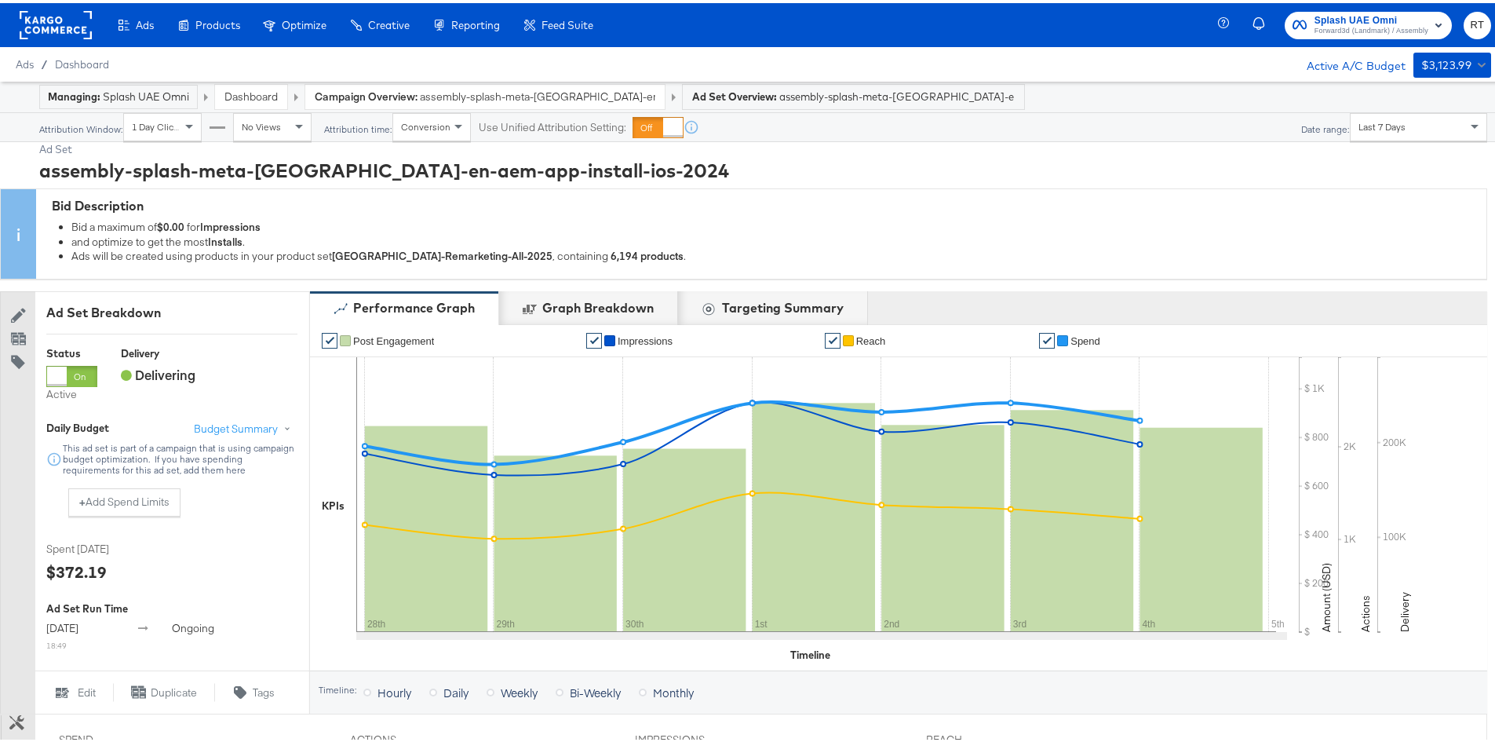
click at [235, 95] on link "Dashboard" at bounding box center [251, 93] width 53 height 14
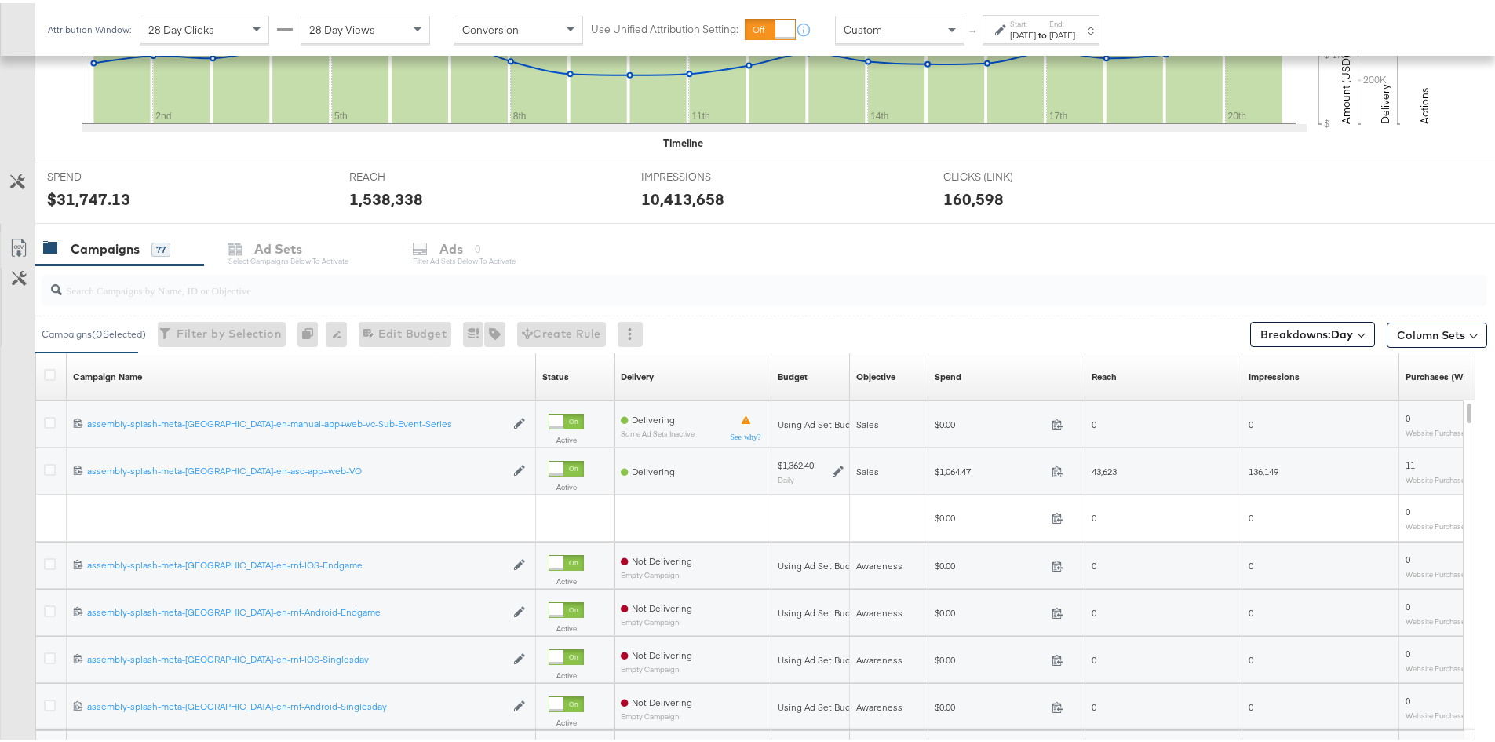
scroll to position [504, 0]
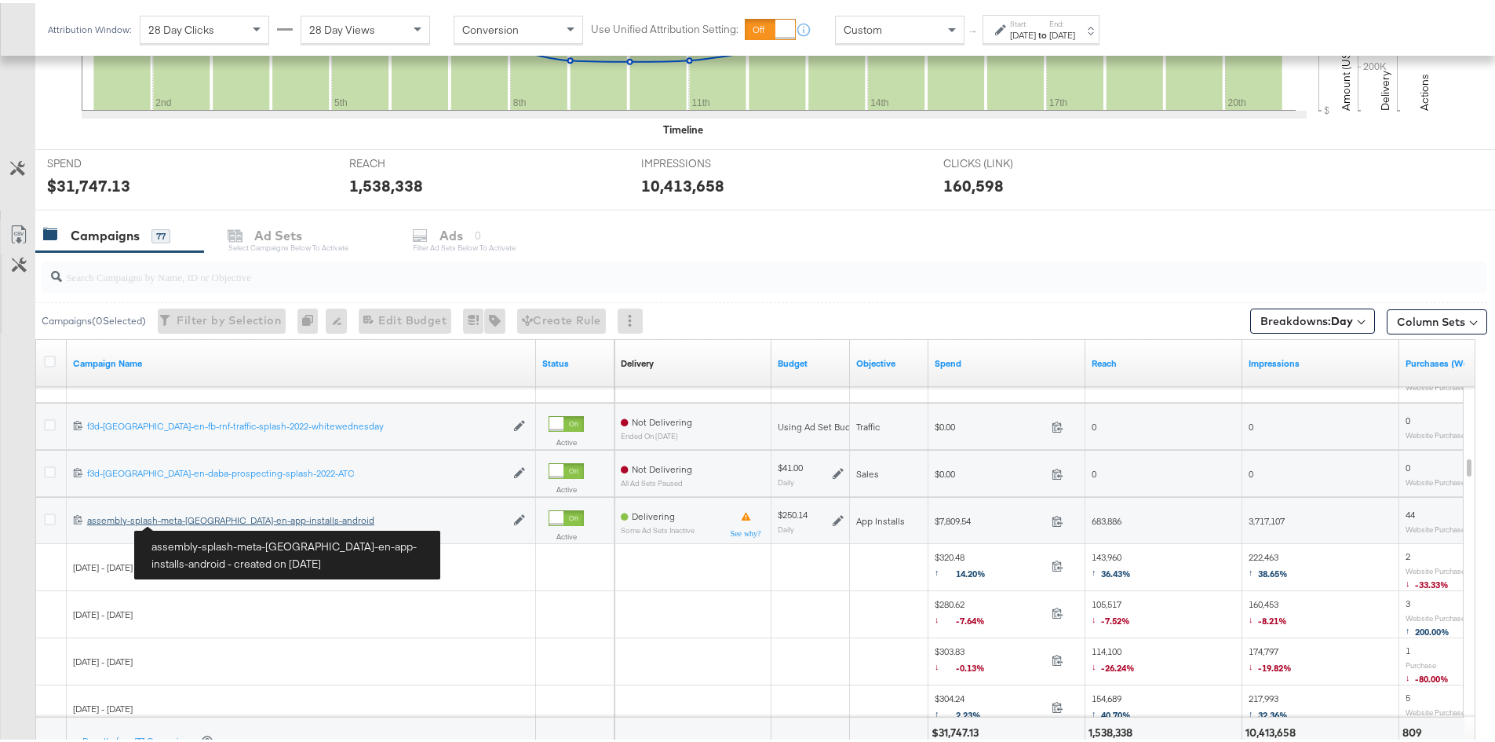
click at [193, 520] on div "assembly-splash-meta-uae-en-app-installs-android assembly-splash-meta-uae-en-ap…" at bounding box center [296, 517] width 418 height 13
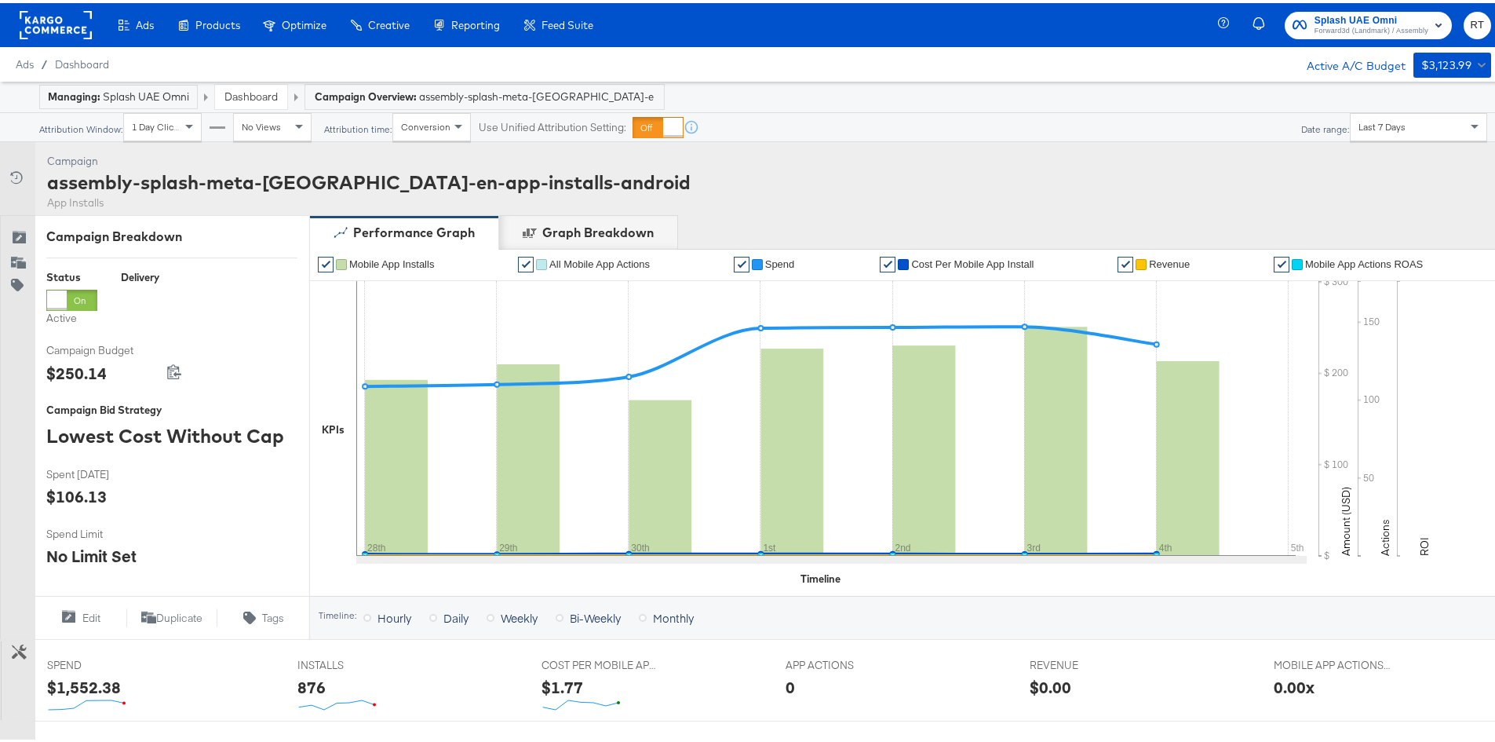
scroll to position [628, 0]
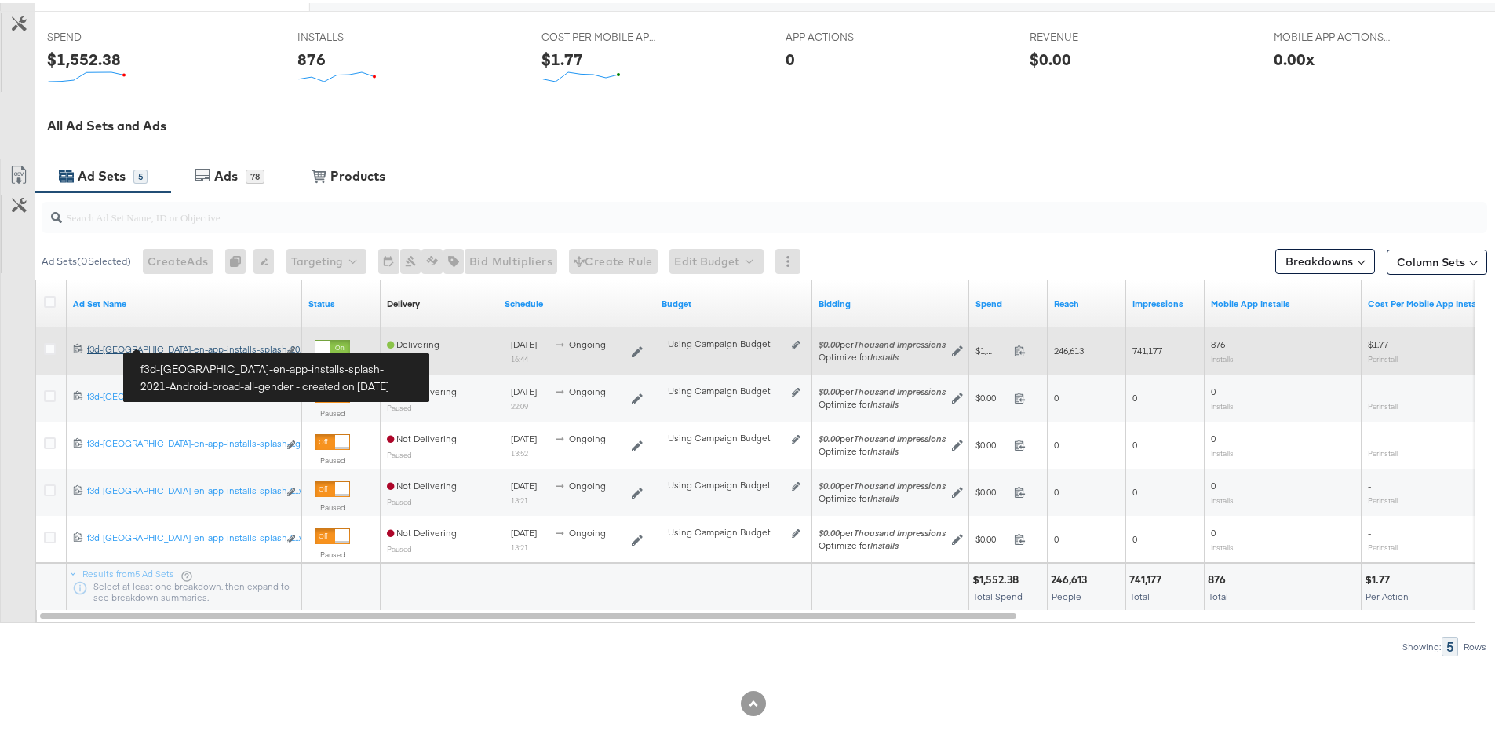
click at [136, 343] on div "f3d-uae-en-app-installs-splash-2021-Android-broad-all-gender f3d-uae-en-app-ins…" at bounding box center [182, 346] width 191 height 13
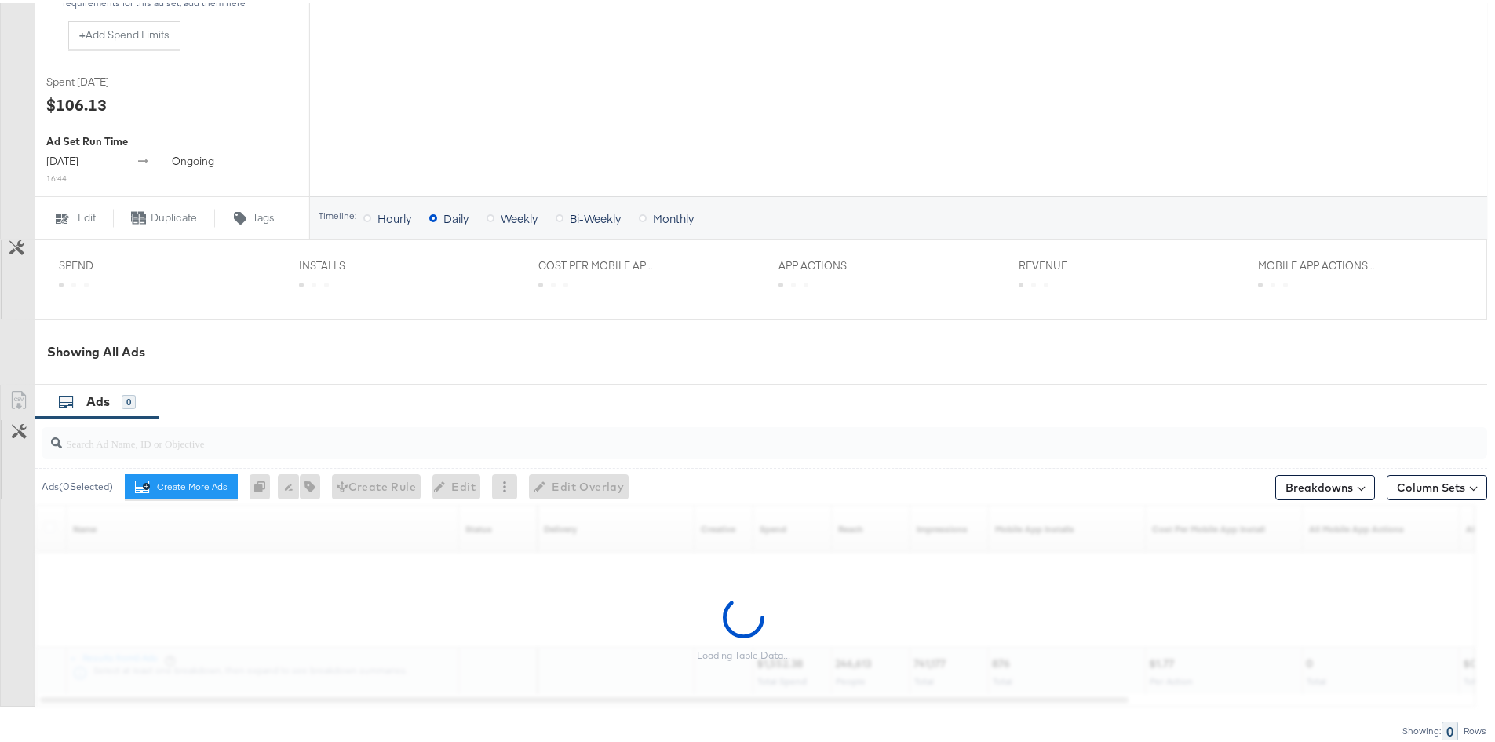
scroll to position [559, 0]
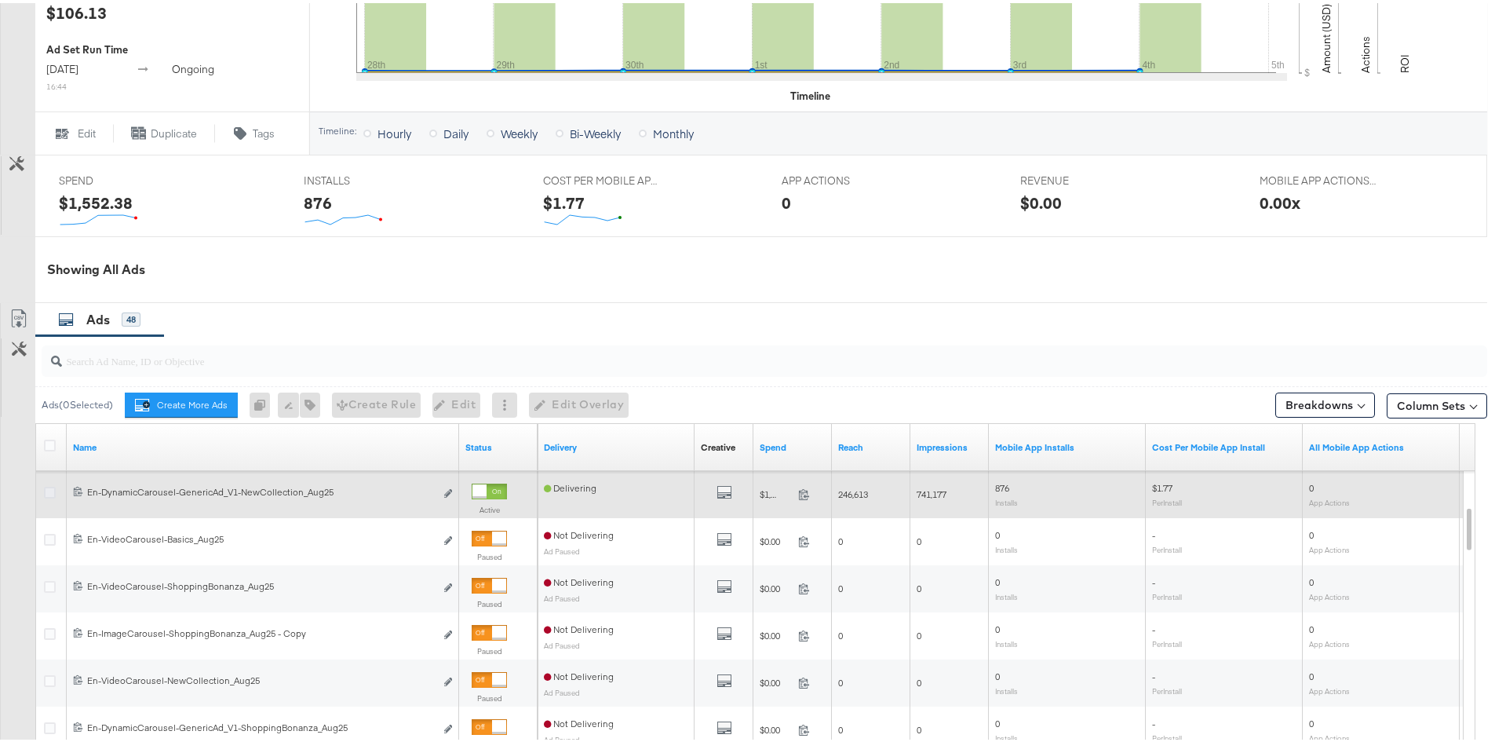
click at [49, 491] on icon at bounding box center [50, 490] width 12 height 12
click at [0, 0] on input "checkbox" at bounding box center [0, 0] width 0 height 0
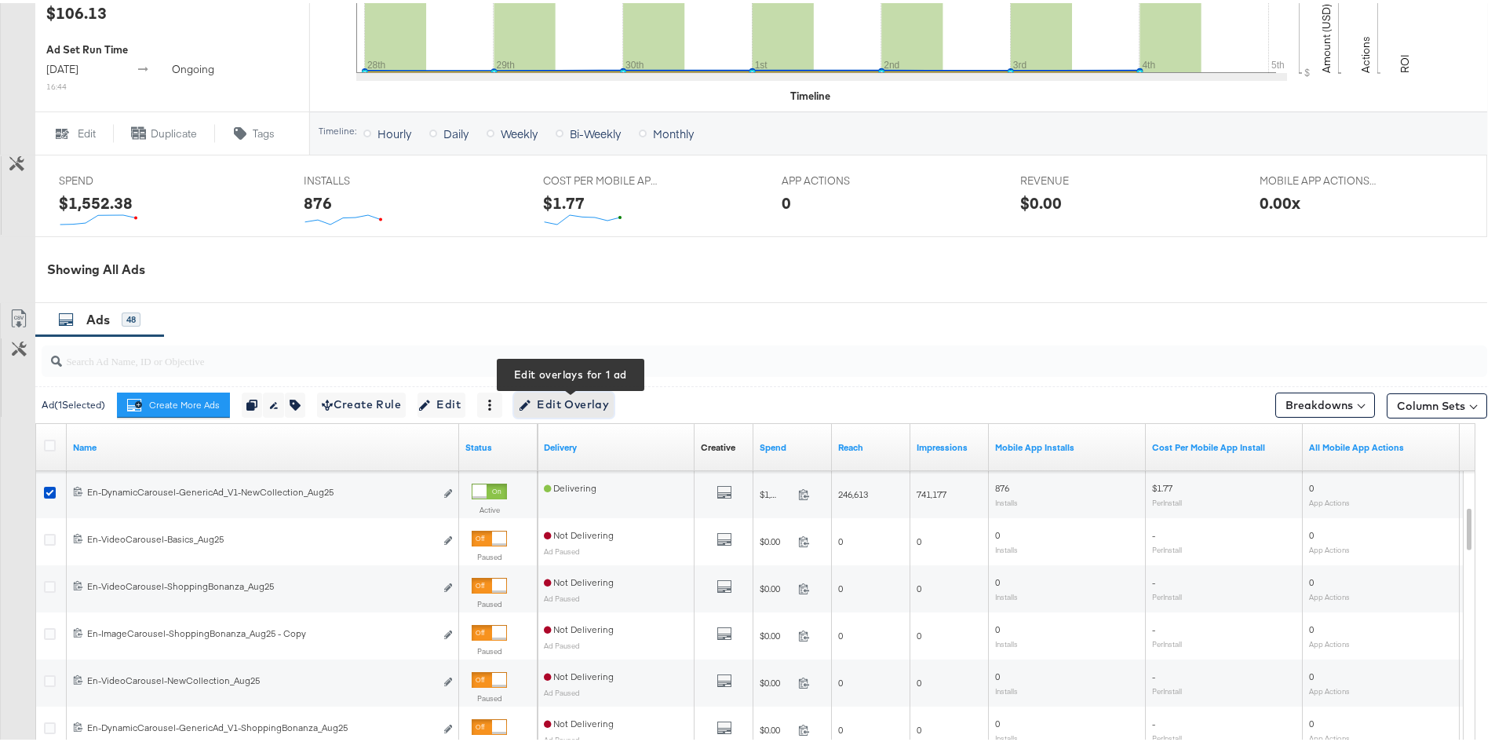
click at [540, 407] on span "Edit Overlay Edit overlays for 1 ad" at bounding box center [564, 402] width 90 height 20
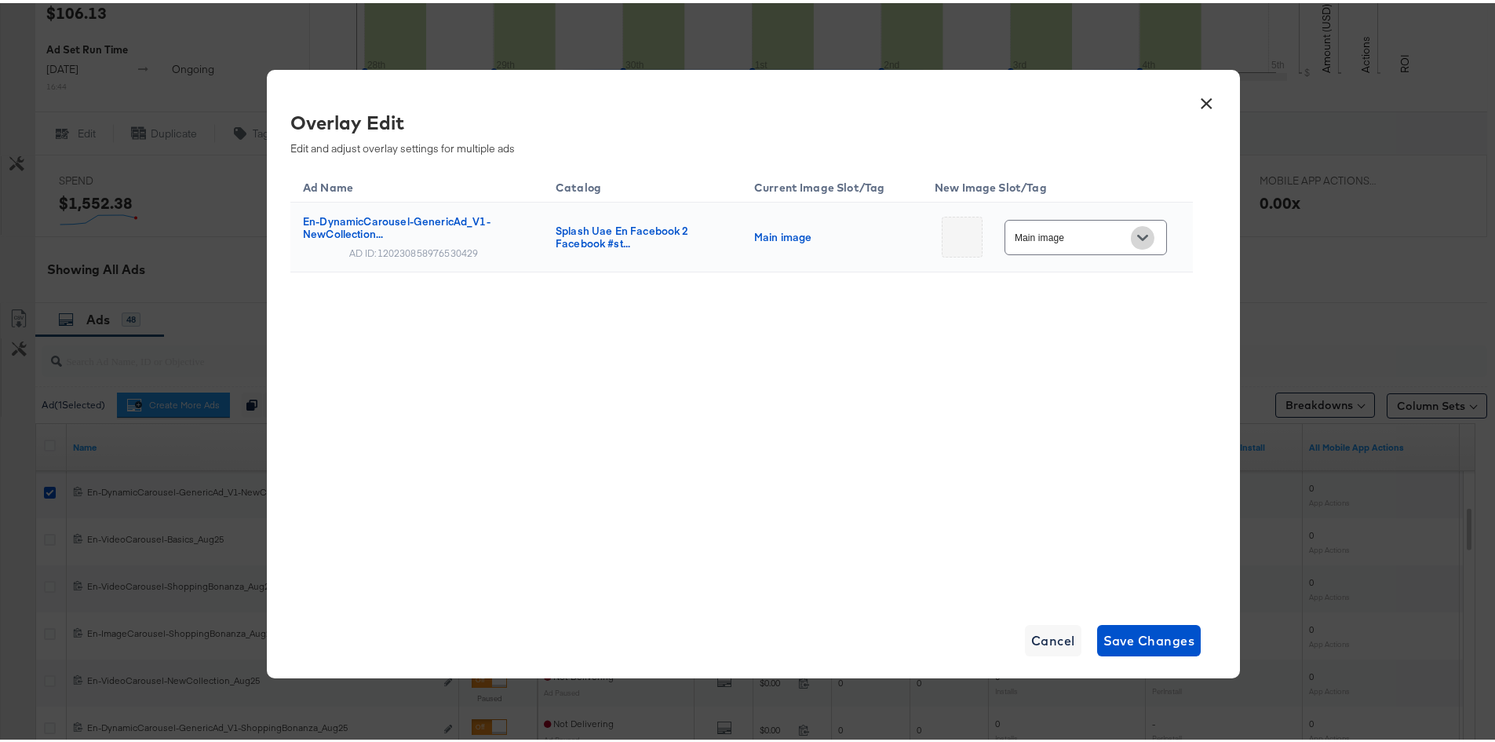
click at [1138, 238] on icon "Open" at bounding box center [1143, 234] width 11 height 11
click at [949, 365] on div "Ad Name Catalog Current Image Slot/Tag New Image Slot/Tag En-DynamicCarousel-Ge…" at bounding box center [741, 381] width 903 height 432
click at [1141, 237] on icon "Open" at bounding box center [1143, 234] width 11 height 11
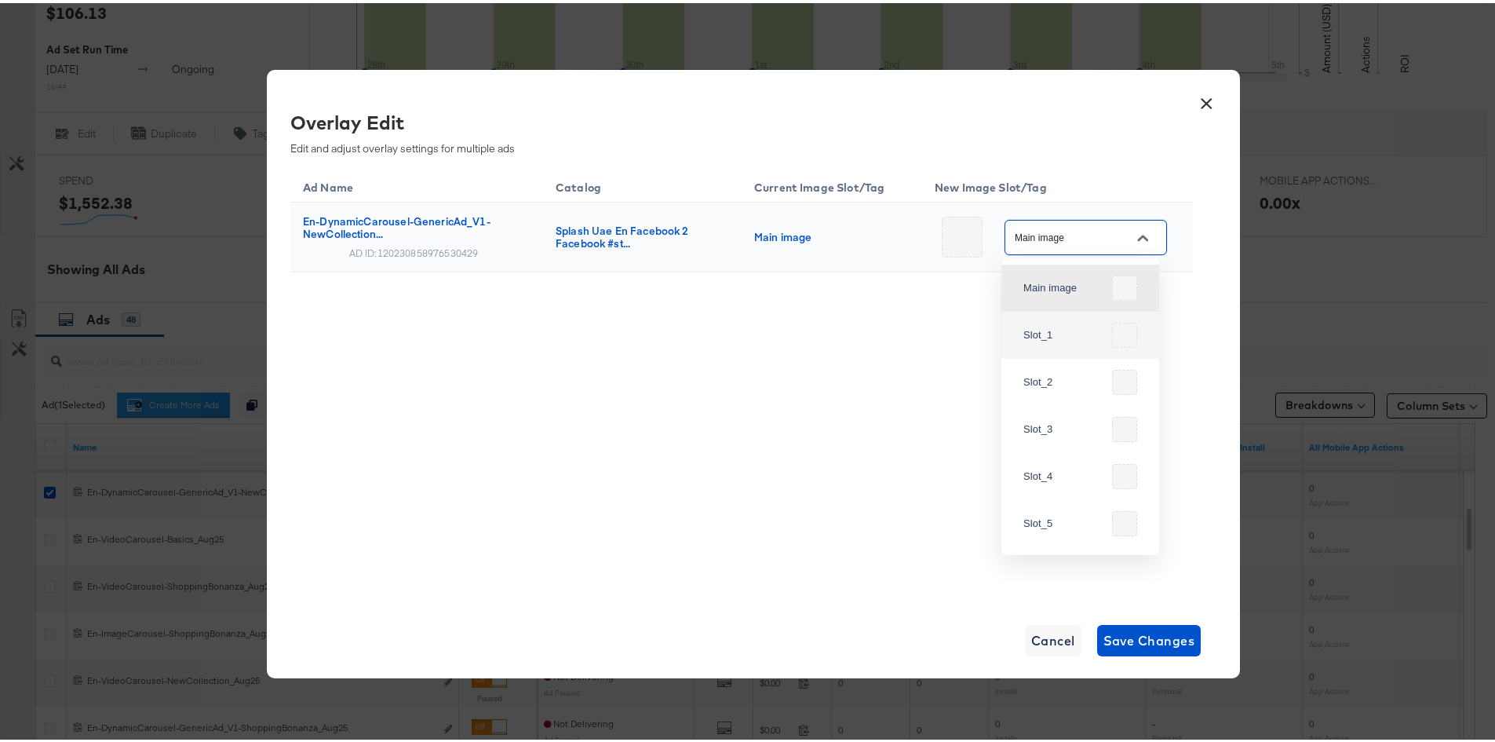
click at [1118, 328] on div at bounding box center [1124, 332] width 25 height 25
type input "Slot_1"
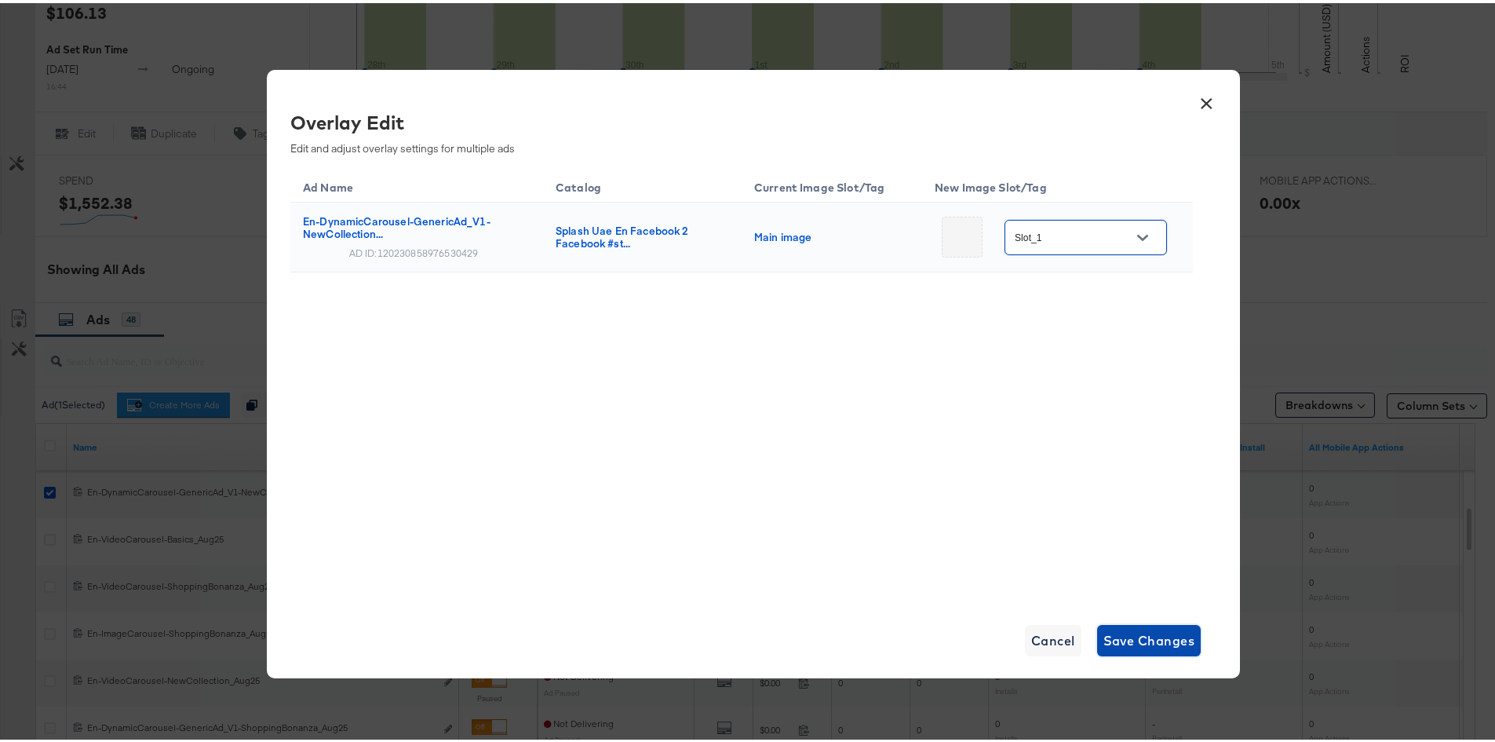
click at [1146, 635] on span "Save Changes" at bounding box center [1150, 637] width 92 height 22
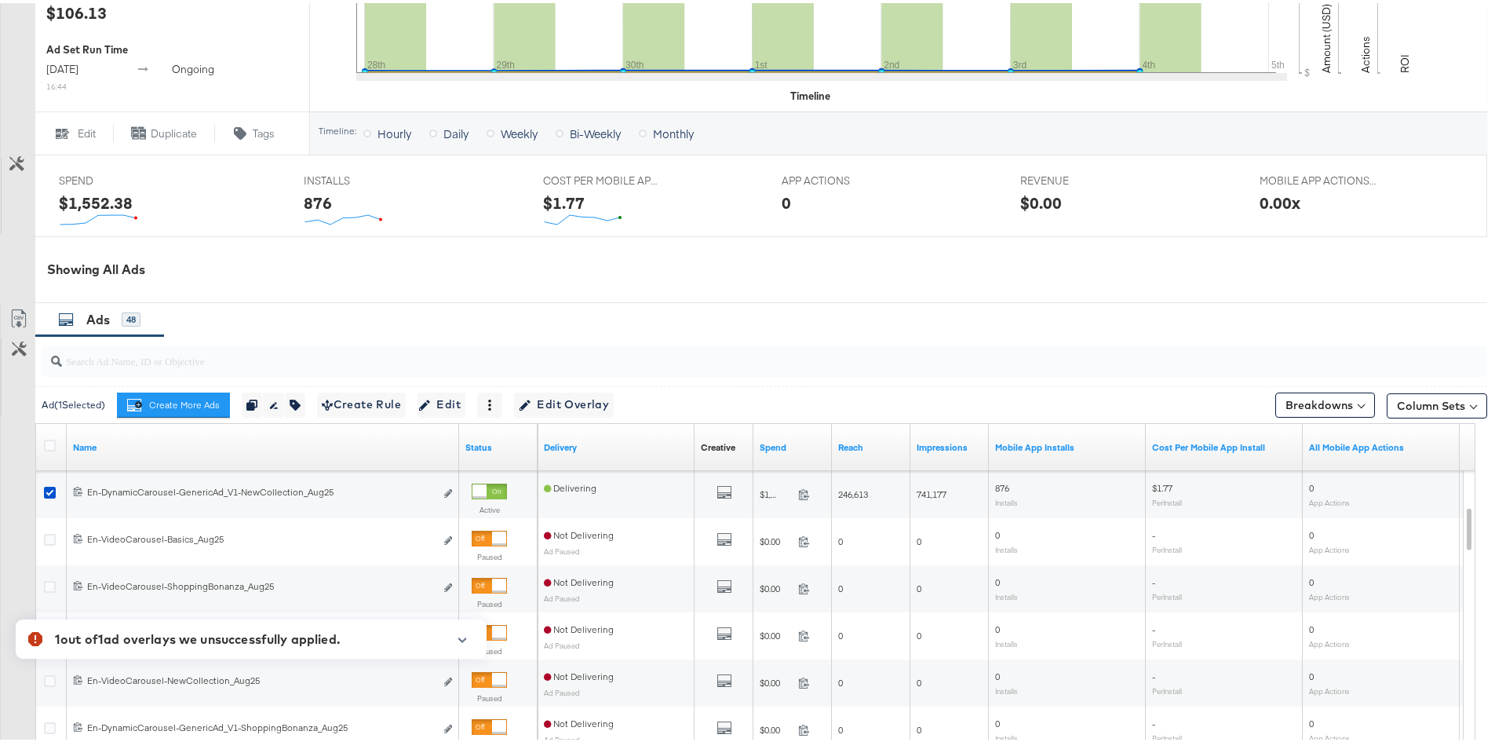
click at [464, 638] on icon "button" at bounding box center [462, 636] width 9 height 5
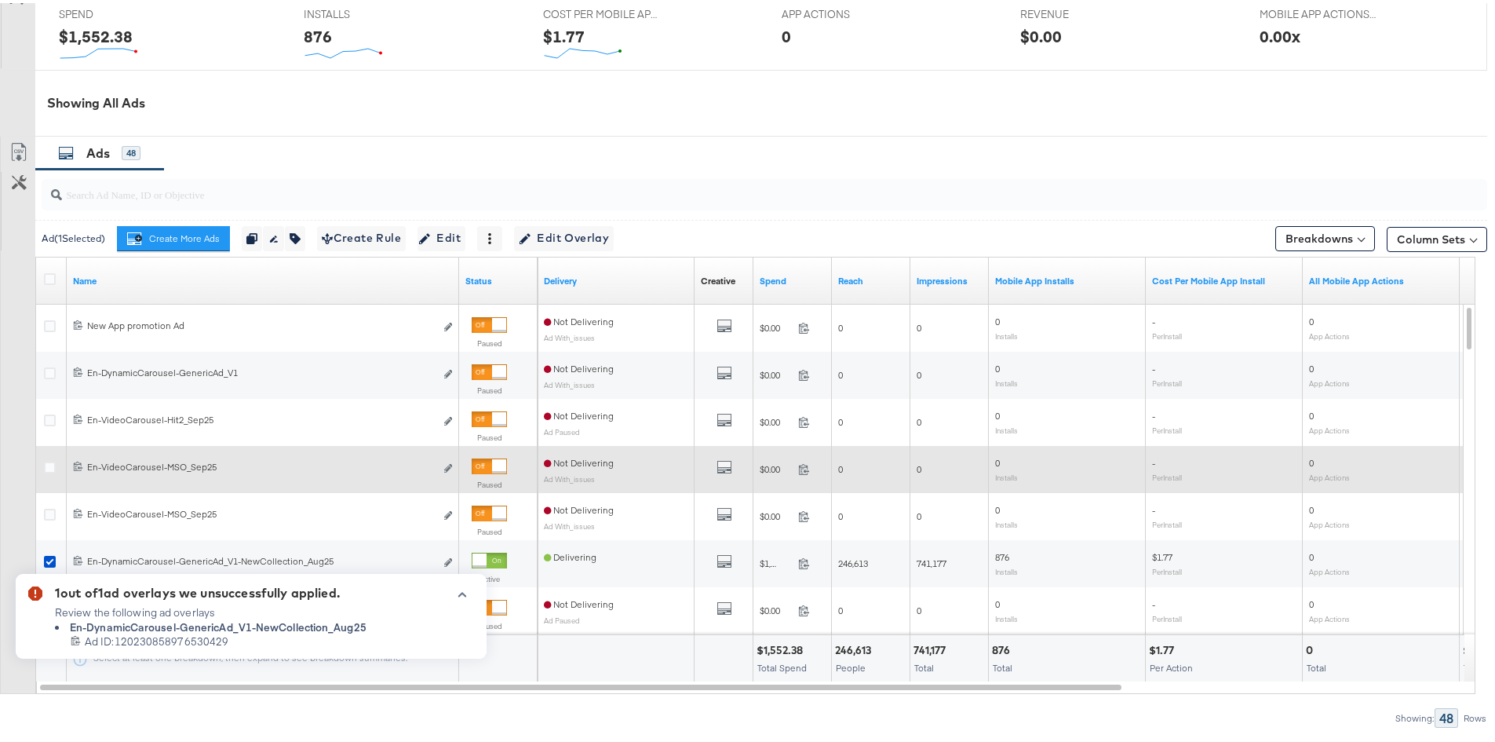
scroll to position [647, 0]
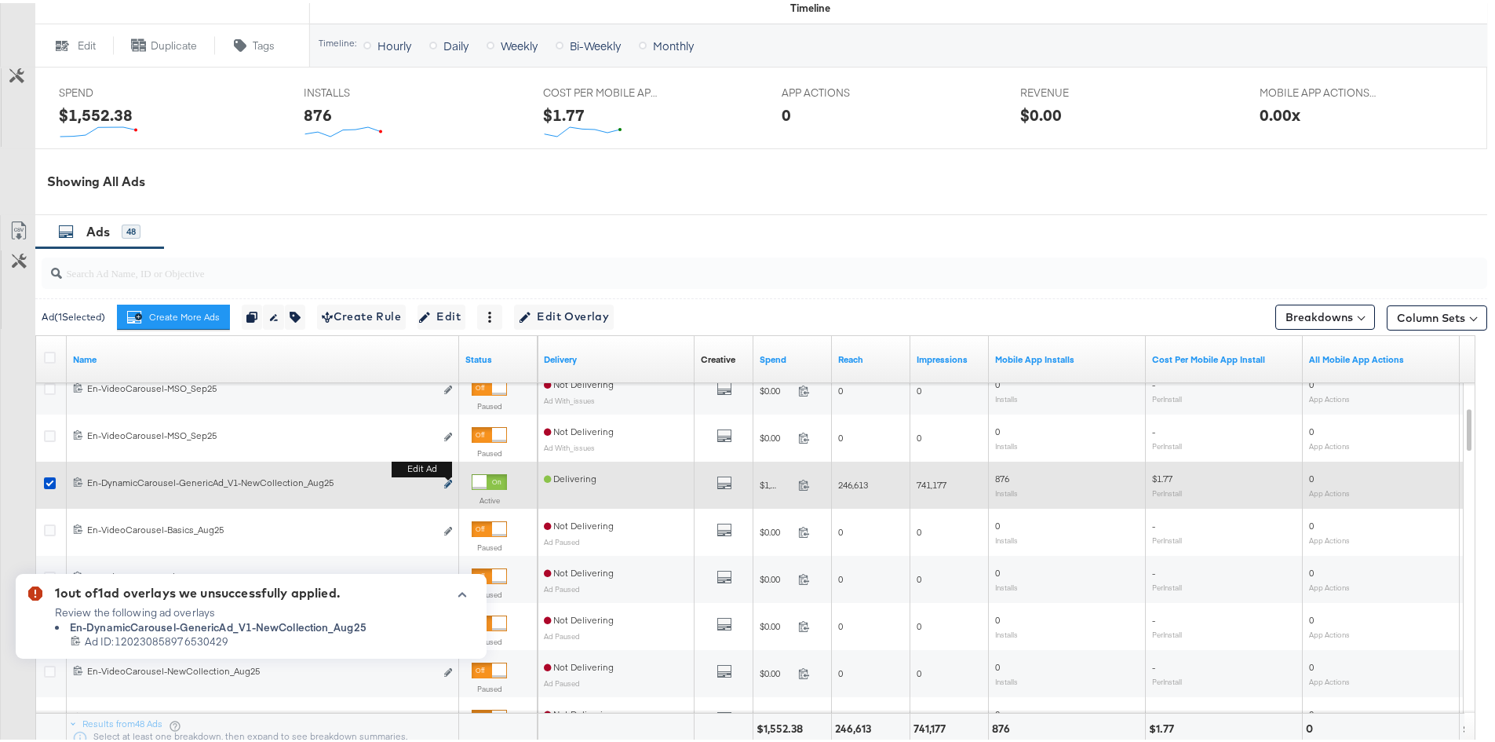
click at [444, 481] on button "Edit ad" at bounding box center [448, 481] width 9 height 16
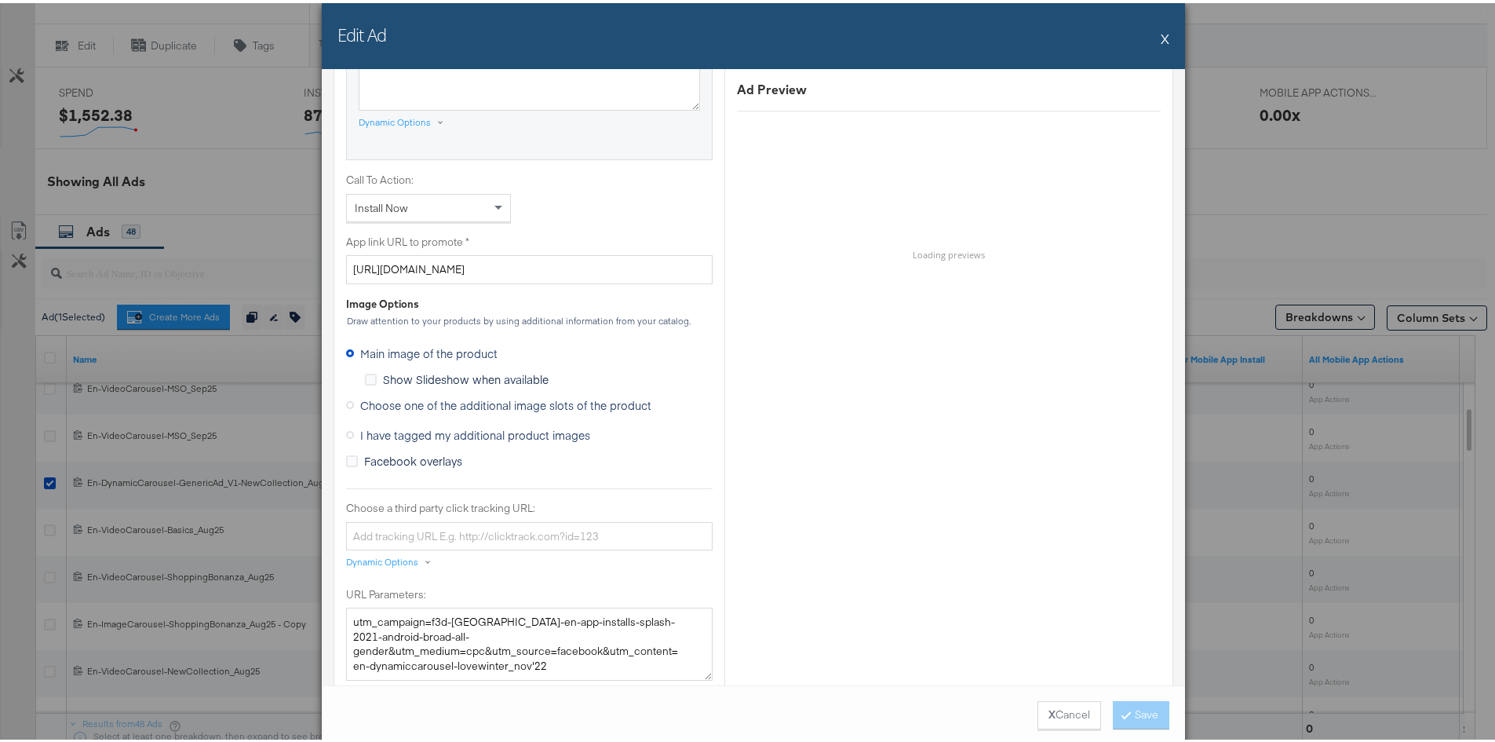
scroll to position [1021, 0]
click at [346, 400] on icon at bounding box center [350, 401] width 8 height 8
click at [0, 0] on input "Choose one of the additional image slots of the product" at bounding box center [0, 0] width 0 height 0
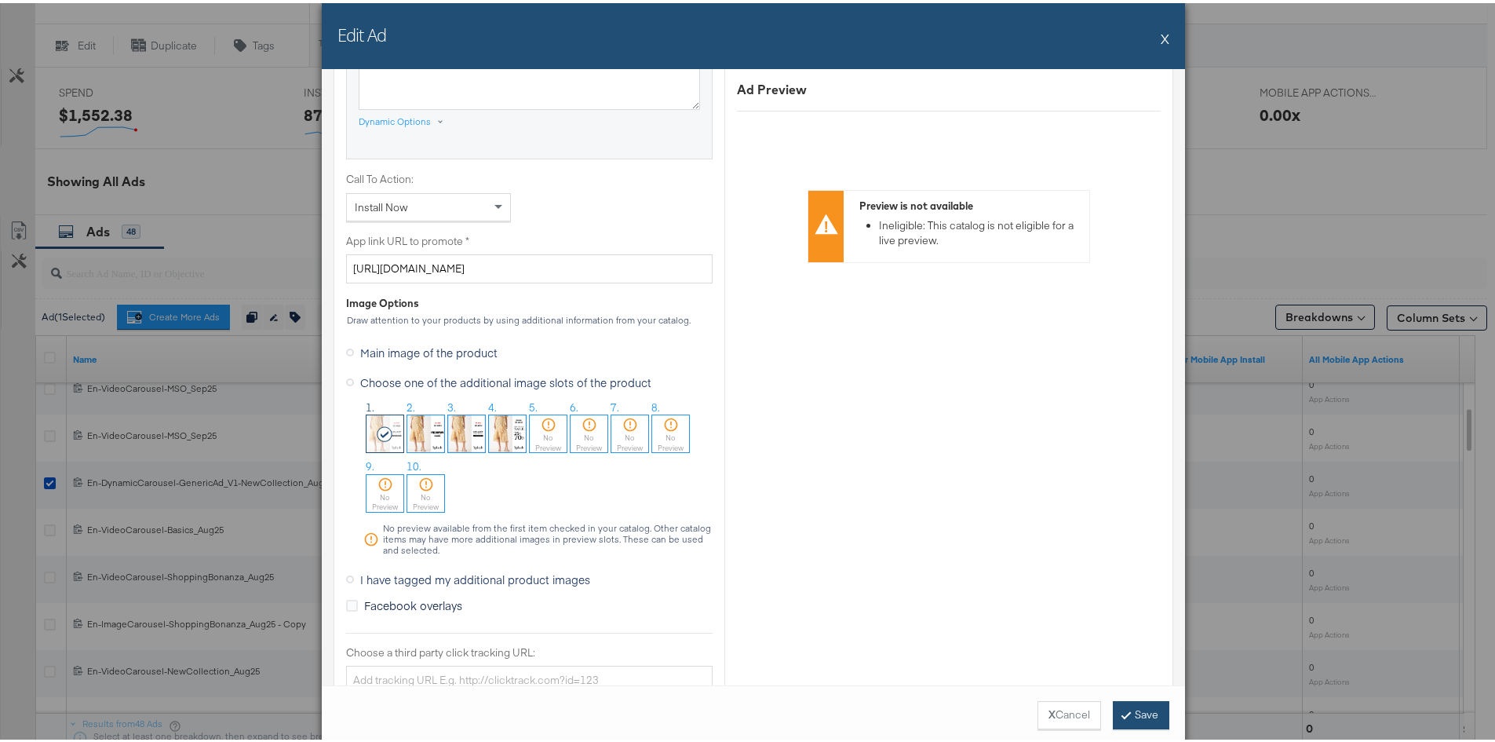
click at [1147, 716] on button "Save" at bounding box center [1141, 712] width 57 height 28
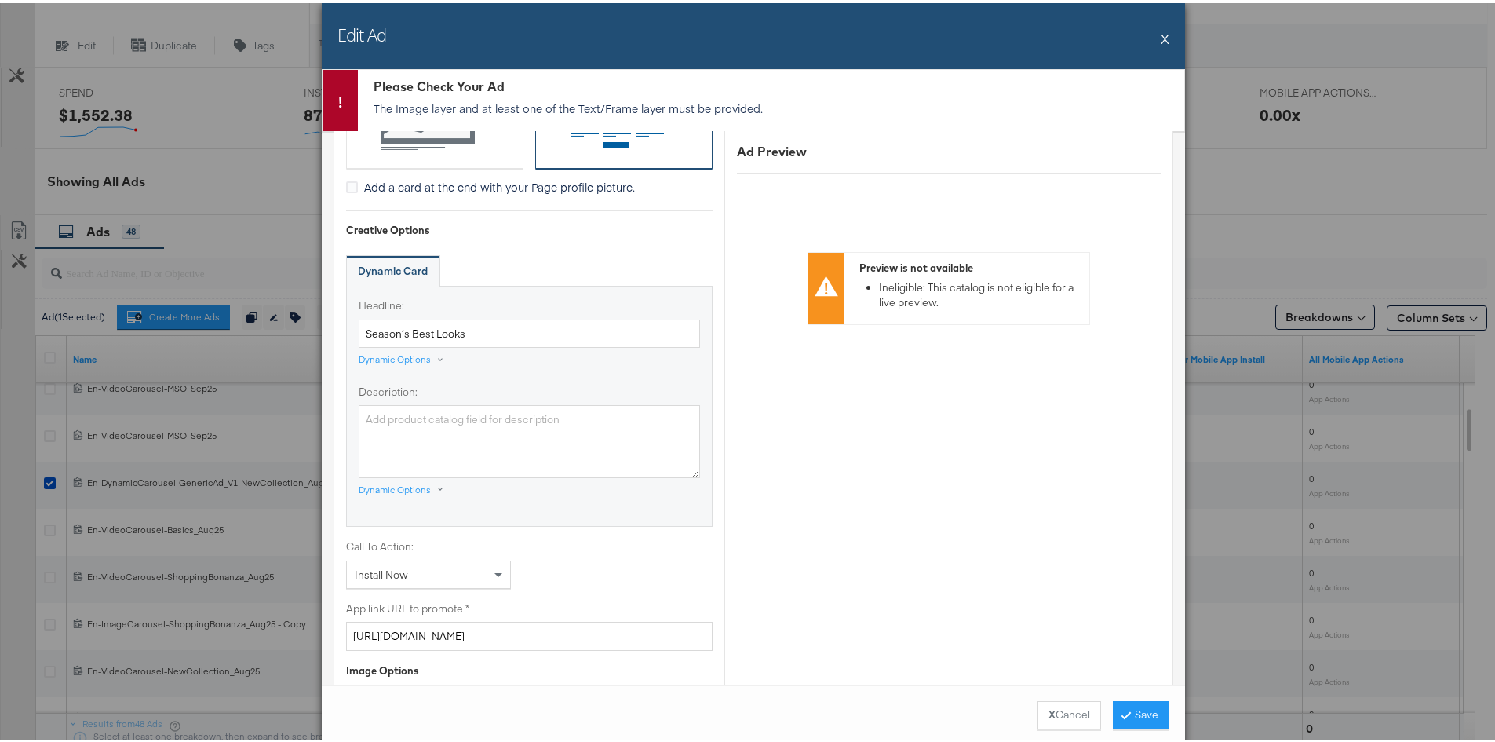
scroll to position [707, 0]
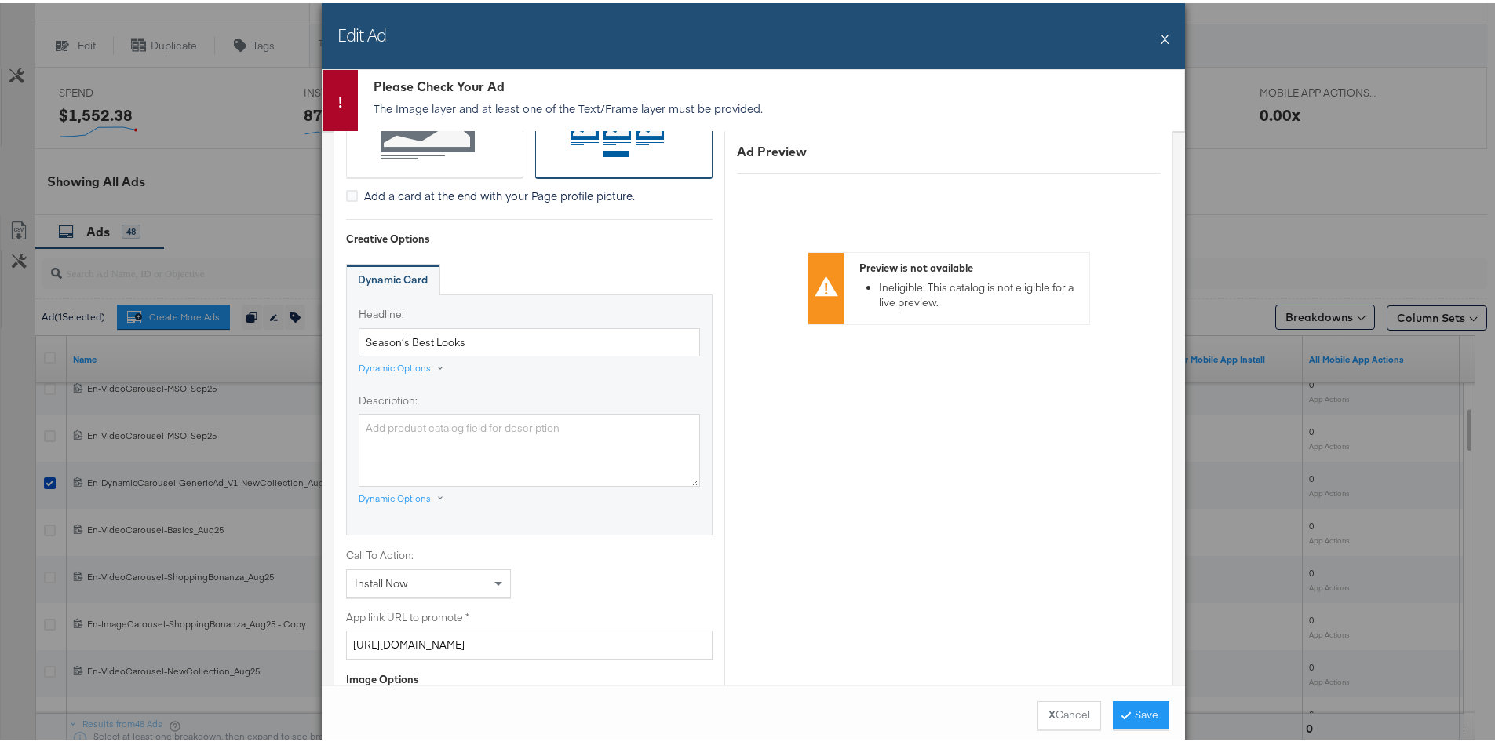
click at [1161, 34] on button "X" at bounding box center [1165, 35] width 9 height 31
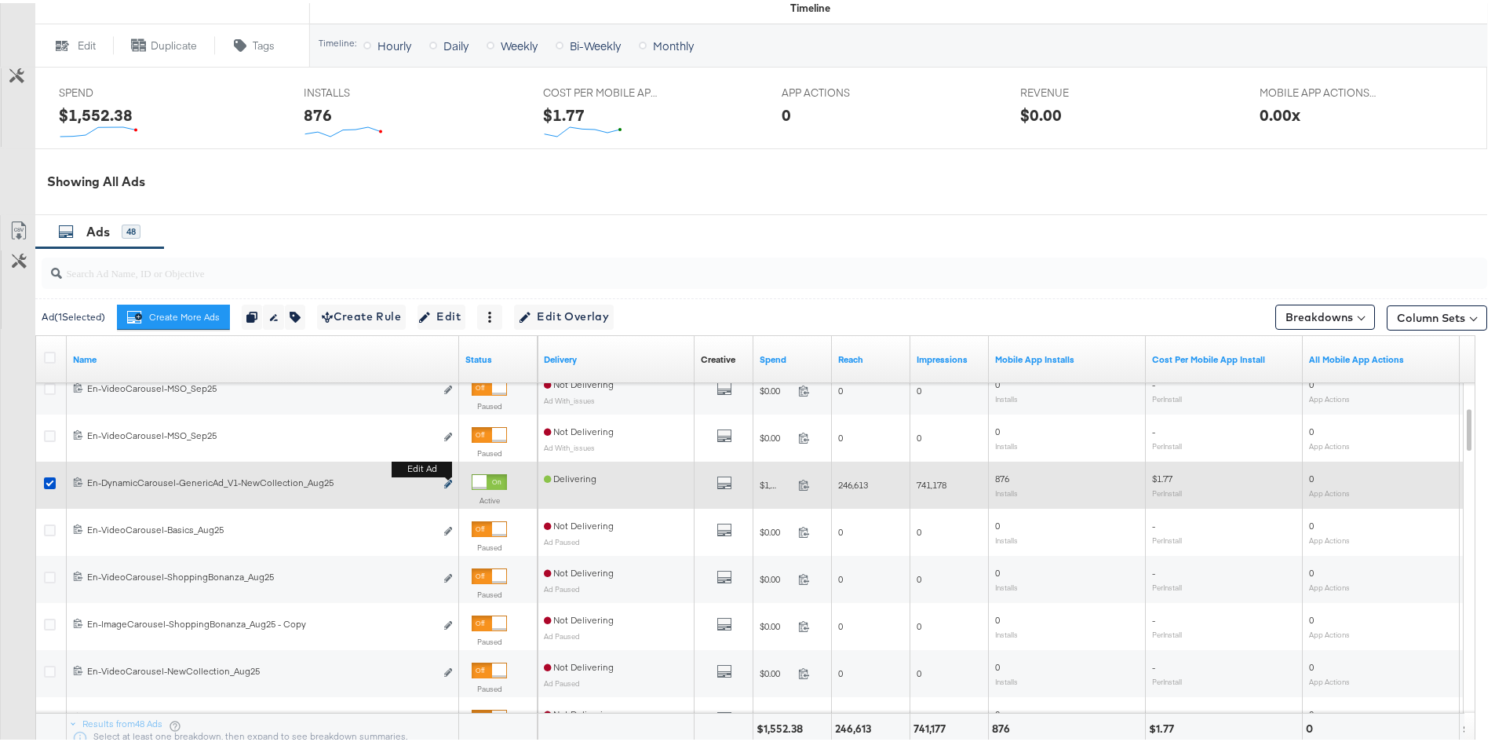
click at [451, 483] on icon "link" at bounding box center [448, 481] width 8 height 9
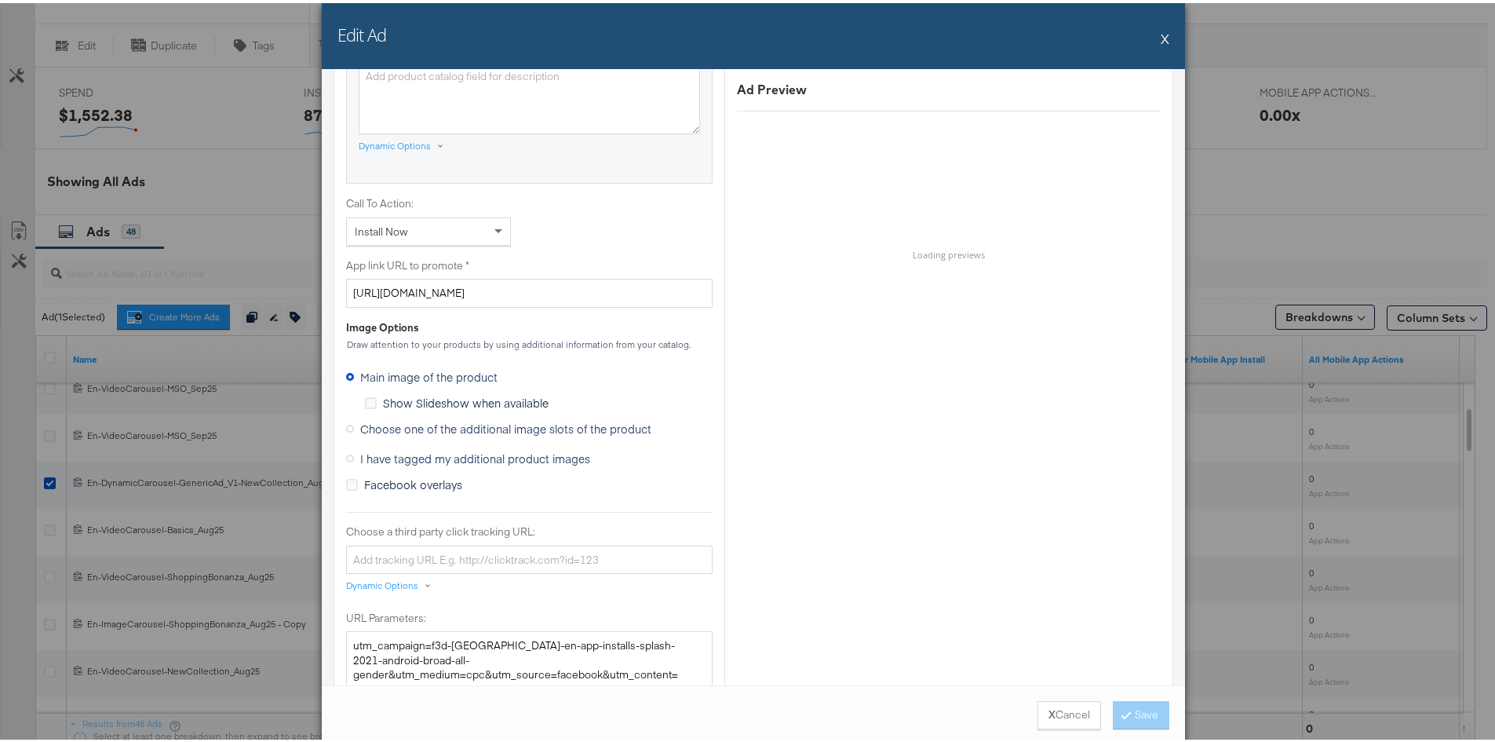
scroll to position [1021, 0]
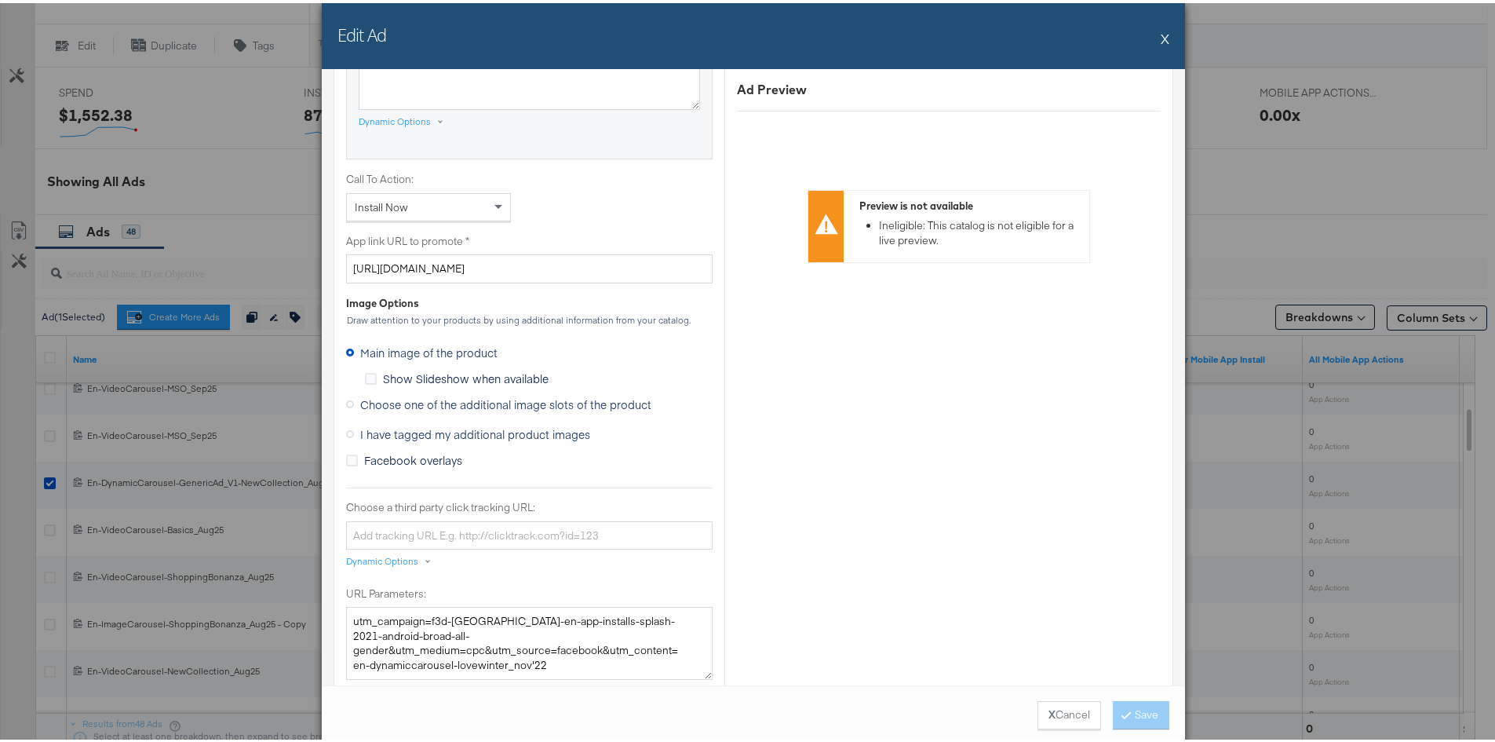
click at [349, 405] on label "Choose one of the additional image slots of the product" at bounding box center [502, 401] width 312 height 24
click at [0, 0] on input "Choose one of the additional image slots of the product" at bounding box center [0, 0] width 0 height 0
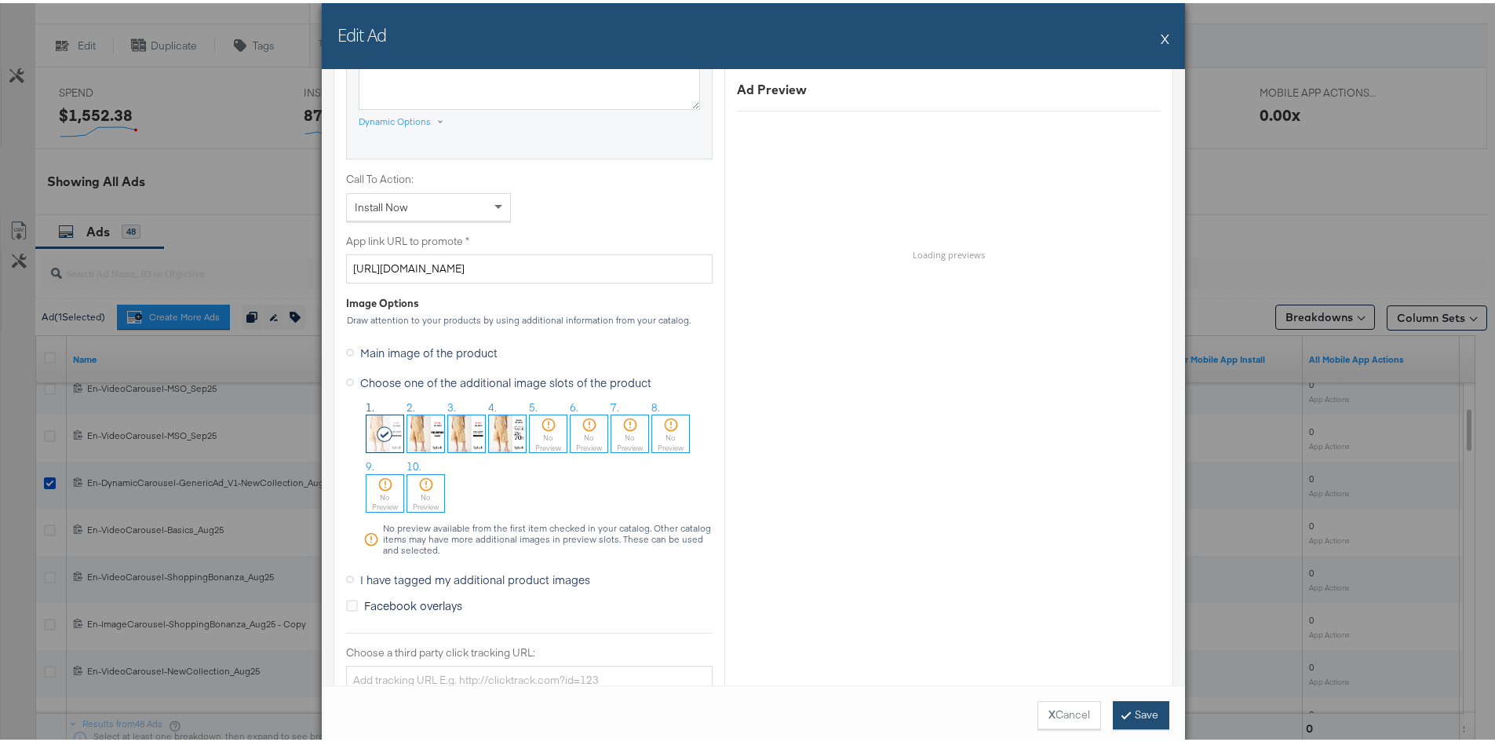
click at [1145, 708] on button "Save" at bounding box center [1141, 712] width 57 height 28
